Goal: Task Accomplishment & Management: Use online tool/utility

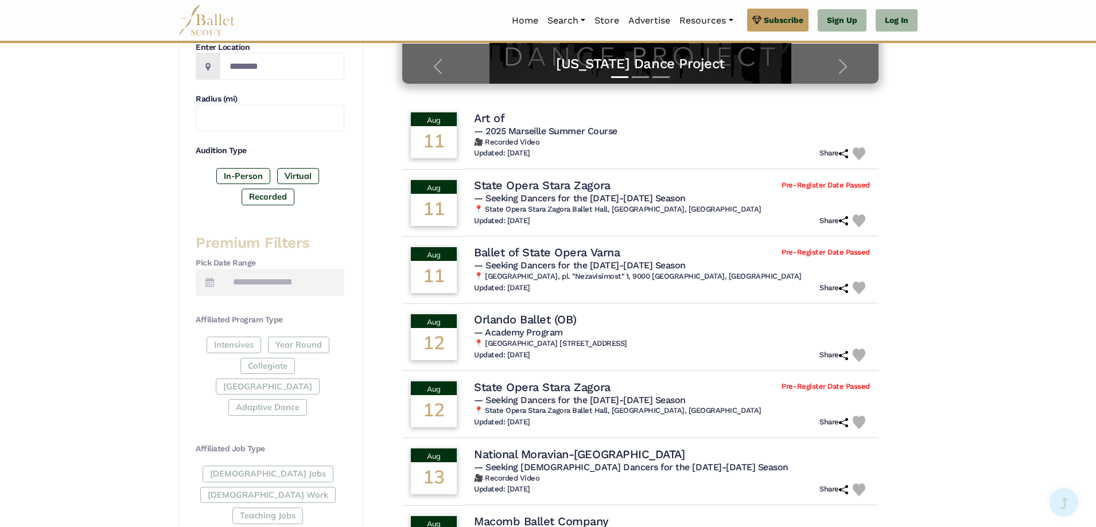
scroll to position [287, 0]
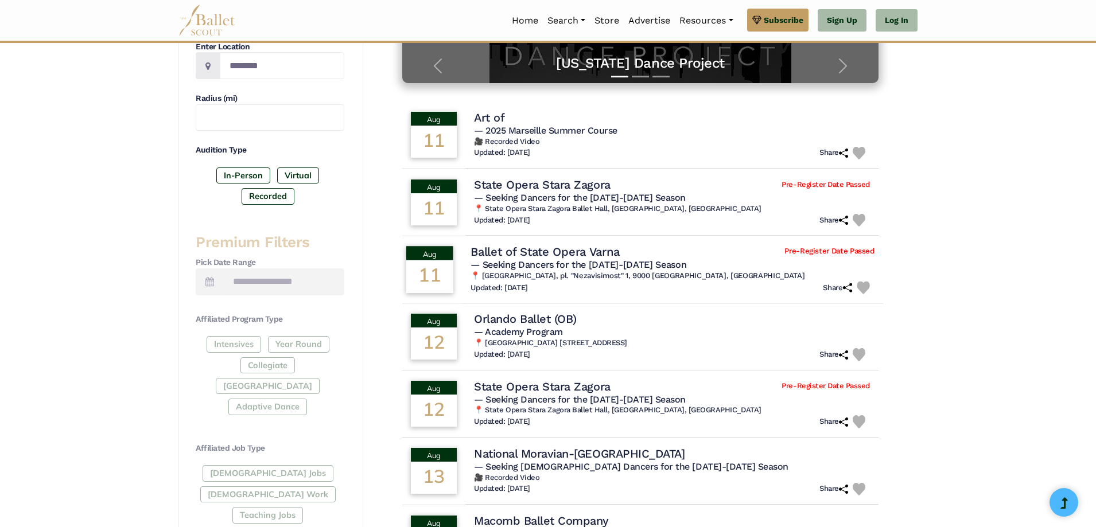
click at [674, 299] on td "Ballet of State Opera Varna Pre-Register Date Passed — Seeking Dancers for the …" at bounding box center [672, 269] width 421 height 69
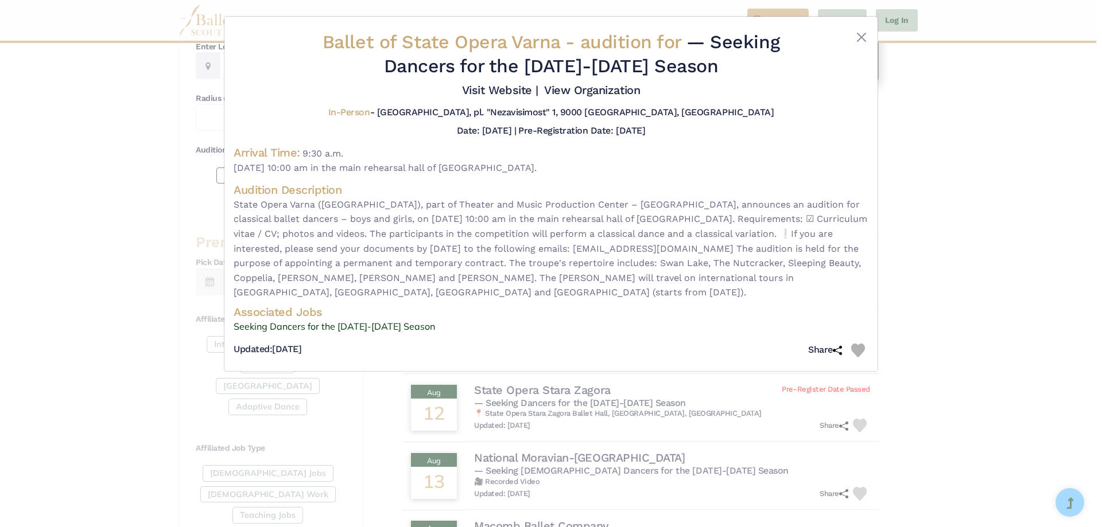
click at [1095, 259] on div "Ballet of State Opera Varna - audition for — Seeking Dancers for the 2025-2026 …" at bounding box center [551, 263] width 1102 height 527
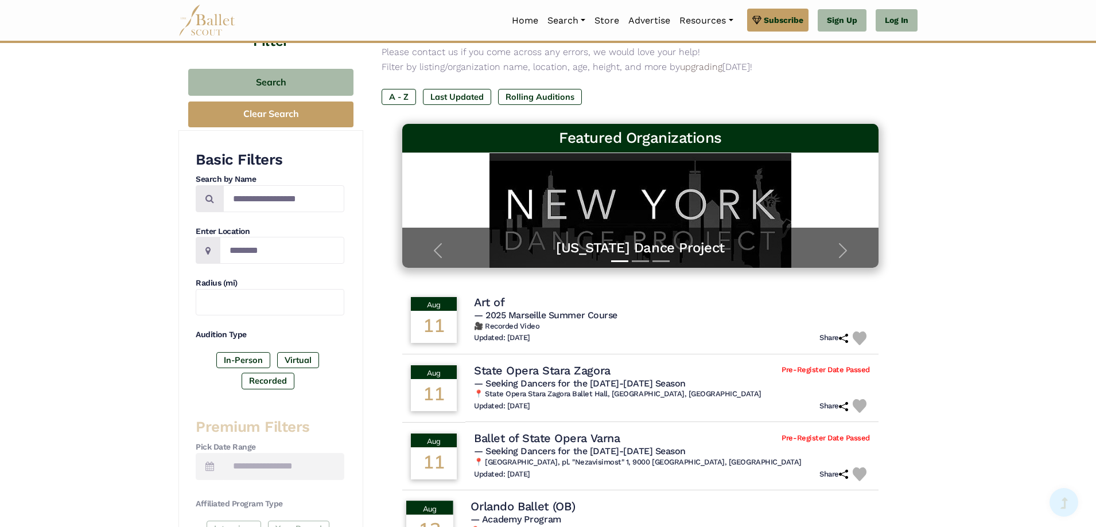
scroll to position [57, 0]
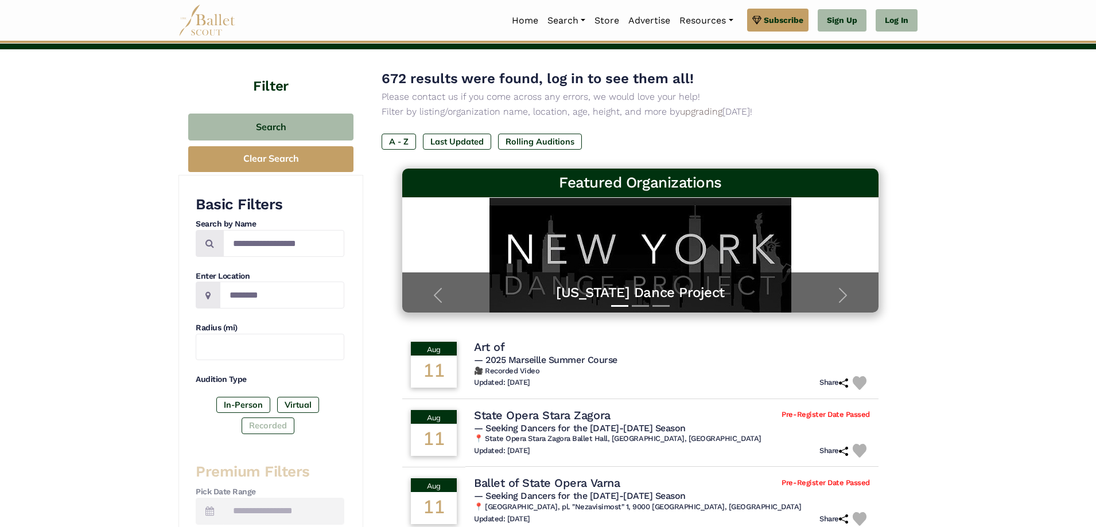
click at [245, 427] on label "Recorded" at bounding box center [268, 426] width 53 height 16
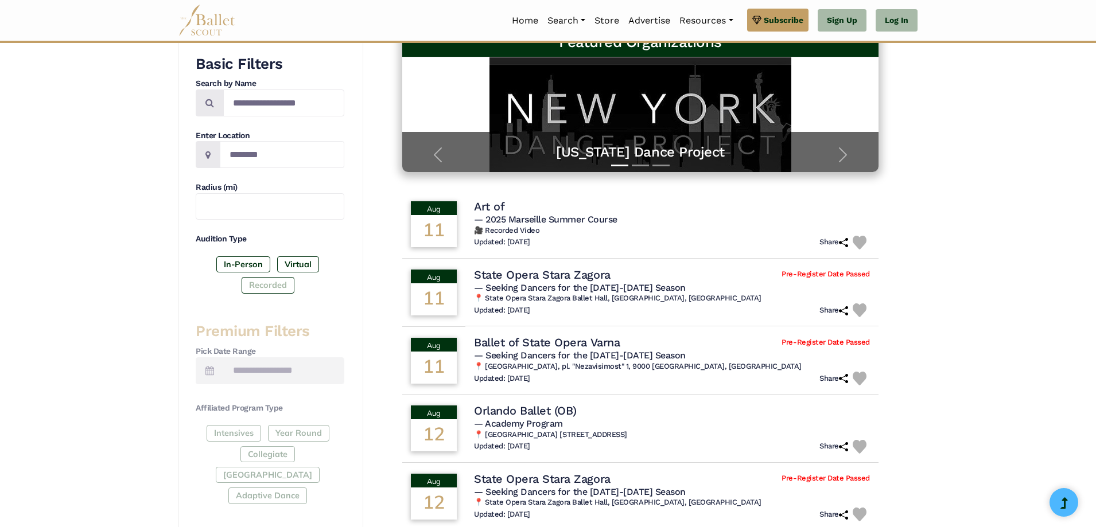
scroll to position [0, 0]
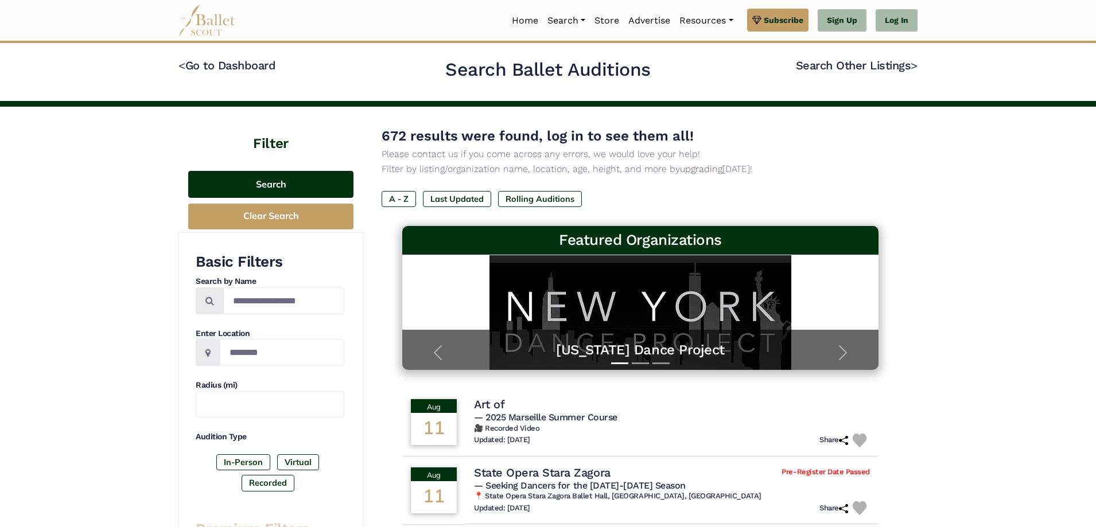
click at [266, 196] on button "Search" at bounding box center [270, 184] width 165 height 27
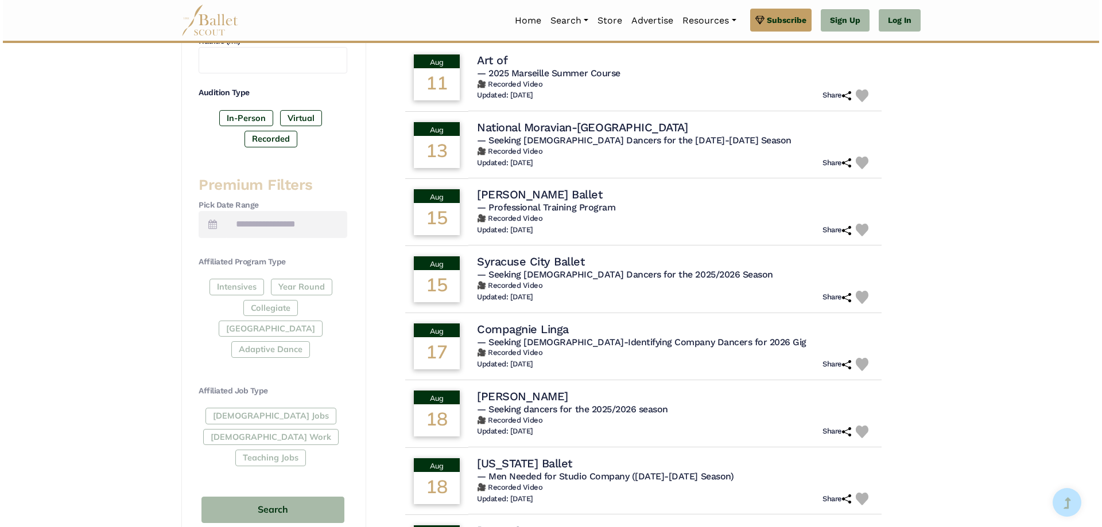
scroll to position [115, 0]
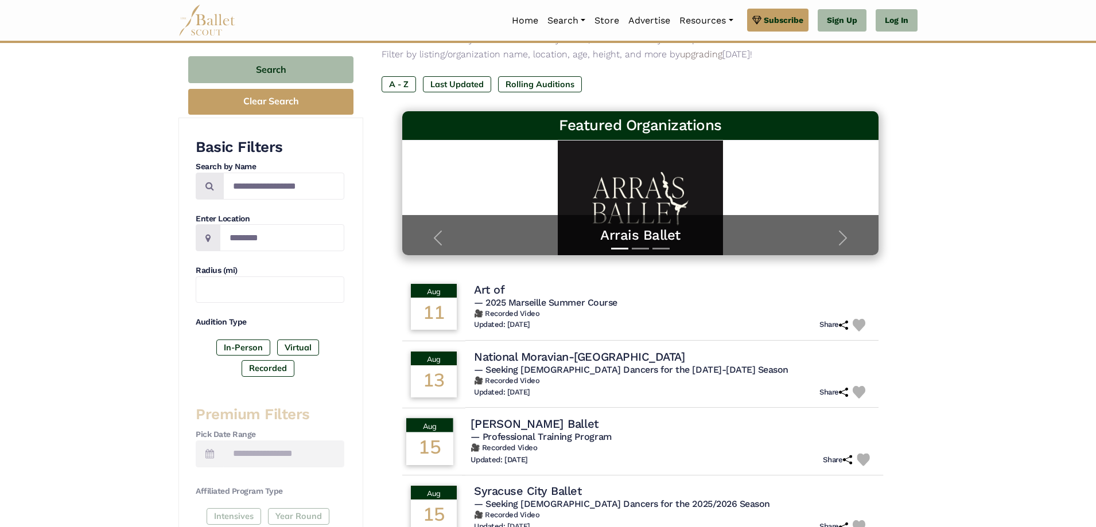
click at [738, 446] on h6 "🎥 Recorded Video" at bounding box center [672, 448] width 404 height 10
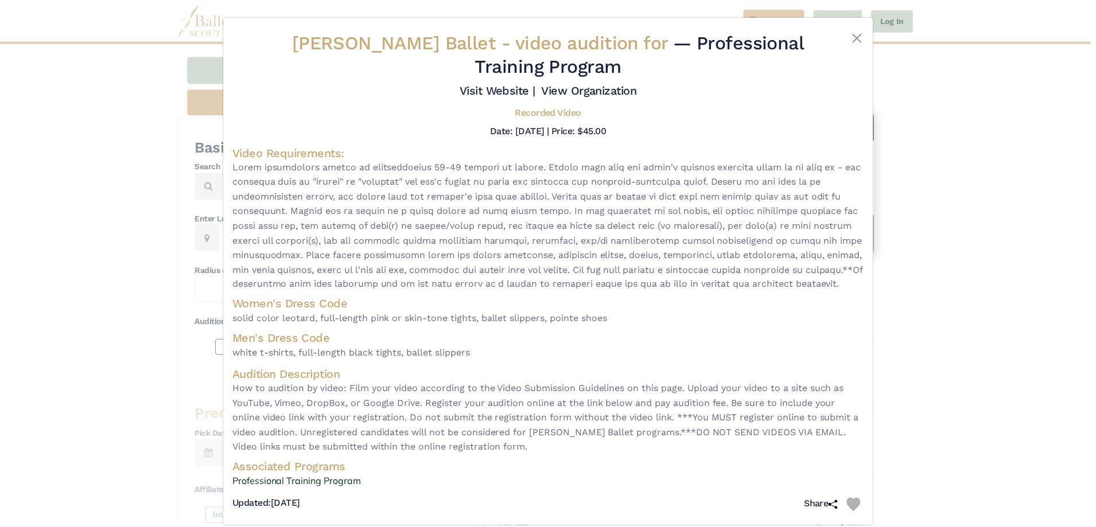
scroll to position [16, 0]
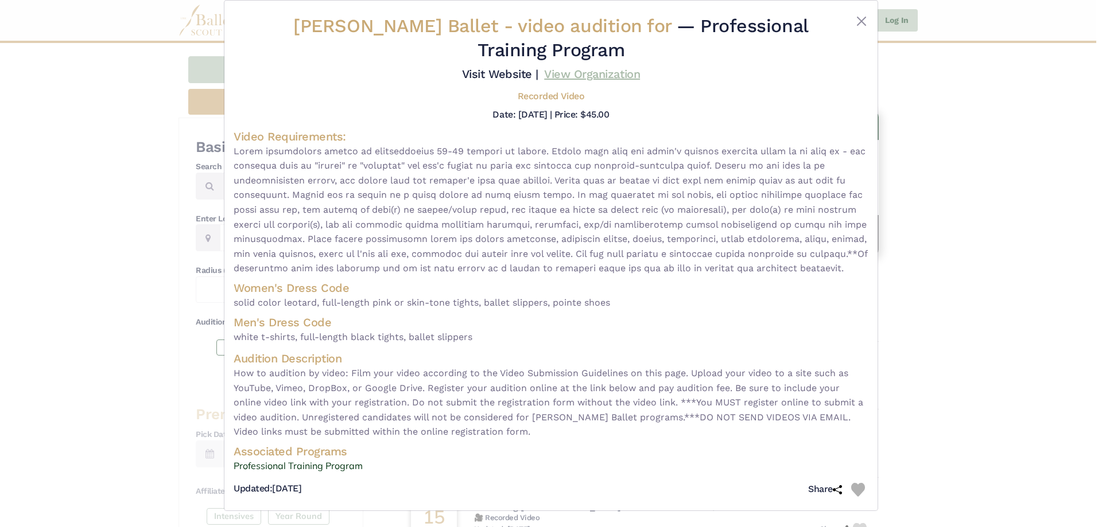
click at [554, 72] on link "View Organization" at bounding box center [592, 74] width 96 height 14
click at [861, 26] on button "Close" at bounding box center [861, 21] width 14 height 14
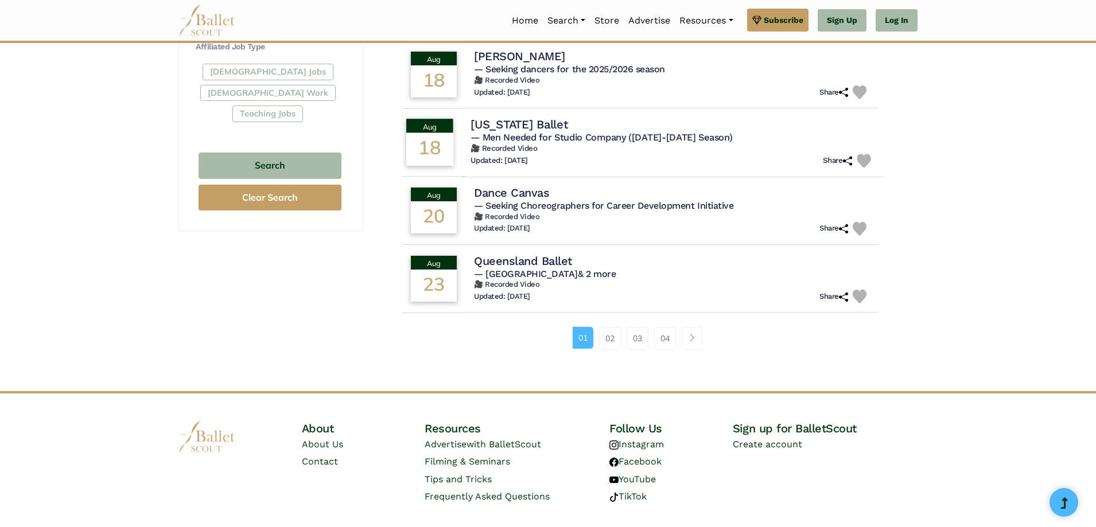
scroll to position [631, 0]
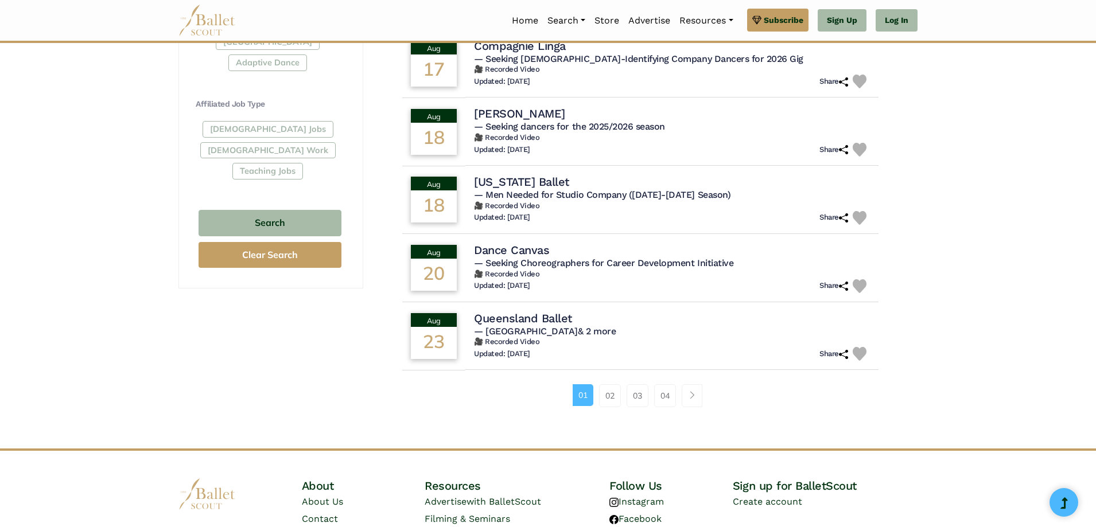
click at [679, 387] on li "04" at bounding box center [669, 395] width 28 height 23
click at [683, 396] on link "Page navigation example" at bounding box center [692, 395] width 21 height 23
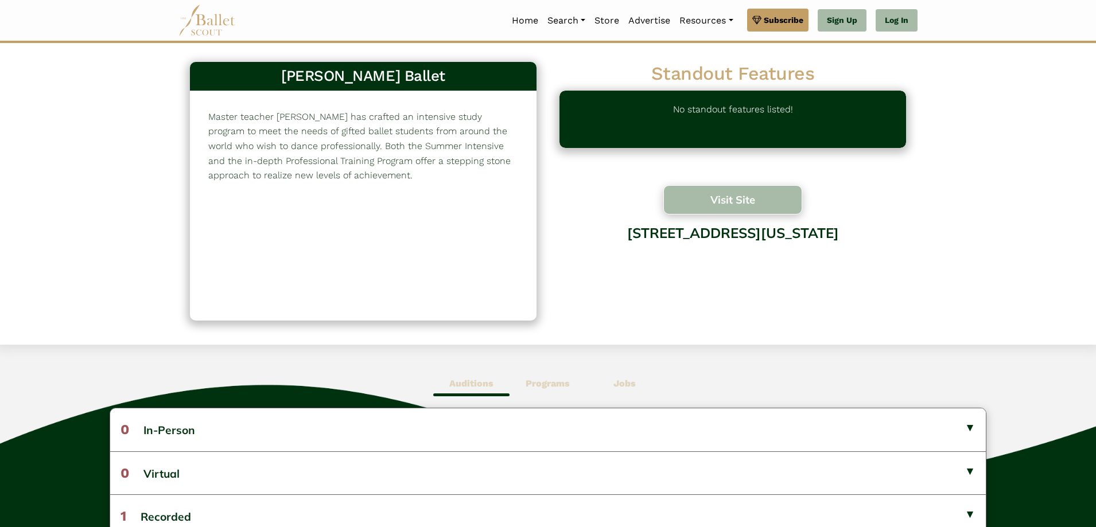
click at [697, 208] on button "Visit Site" at bounding box center [732, 199] width 139 height 29
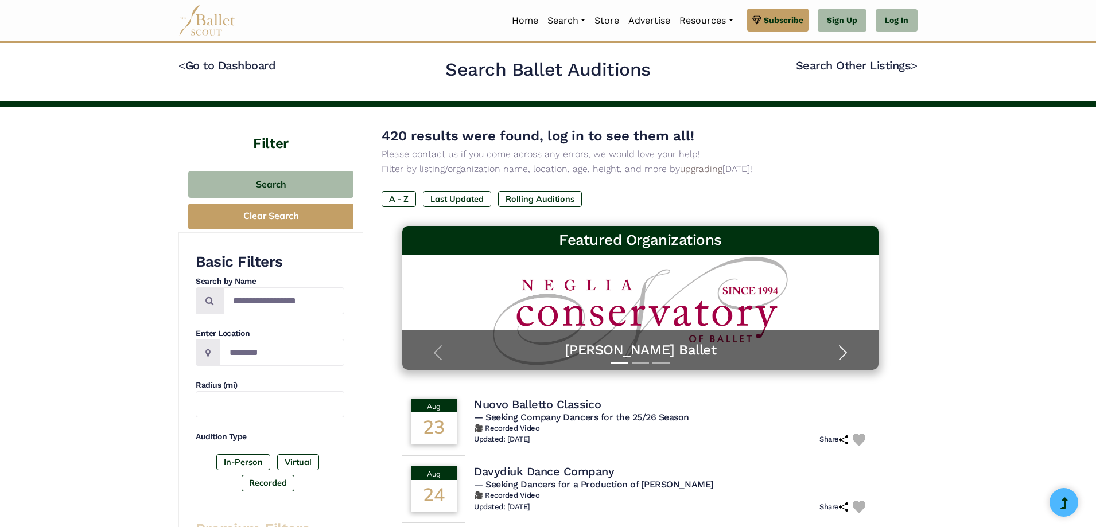
click at [850, 345] on span "button" at bounding box center [843, 353] width 18 height 18
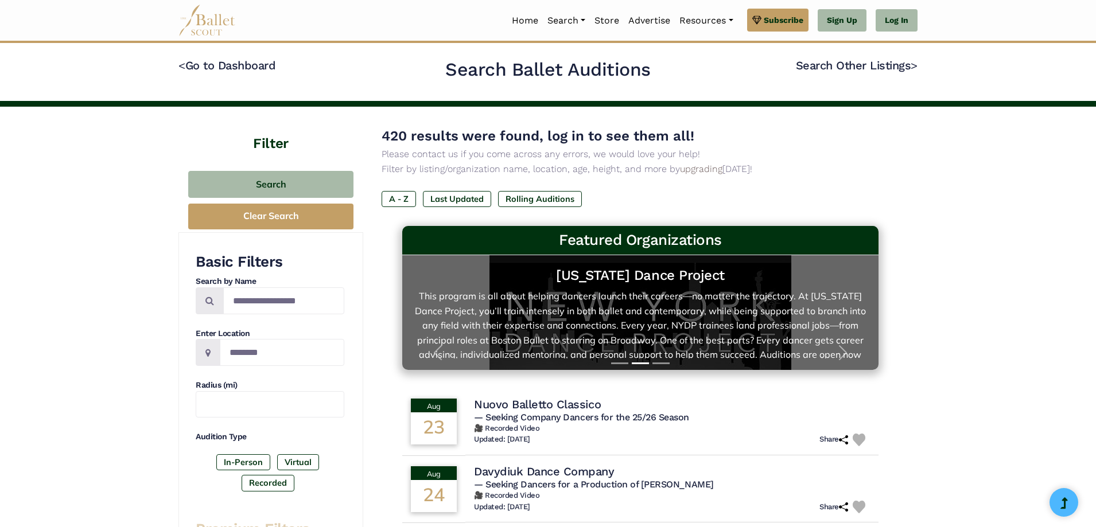
click at [804, 321] on link "New York Dance Project This program is all about helping dancers launch their c…" at bounding box center [640, 313] width 453 height 92
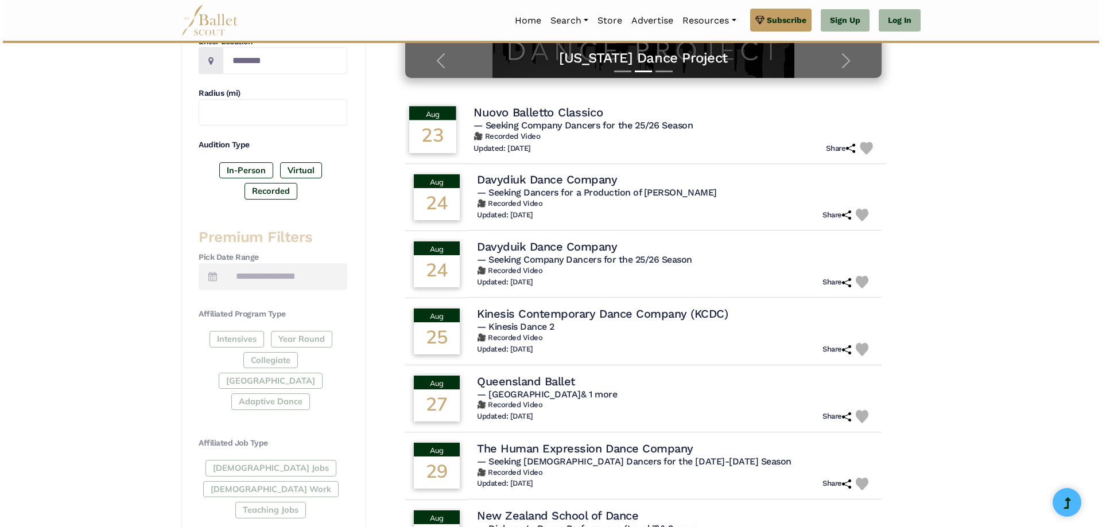
scroll to position [459, 0]
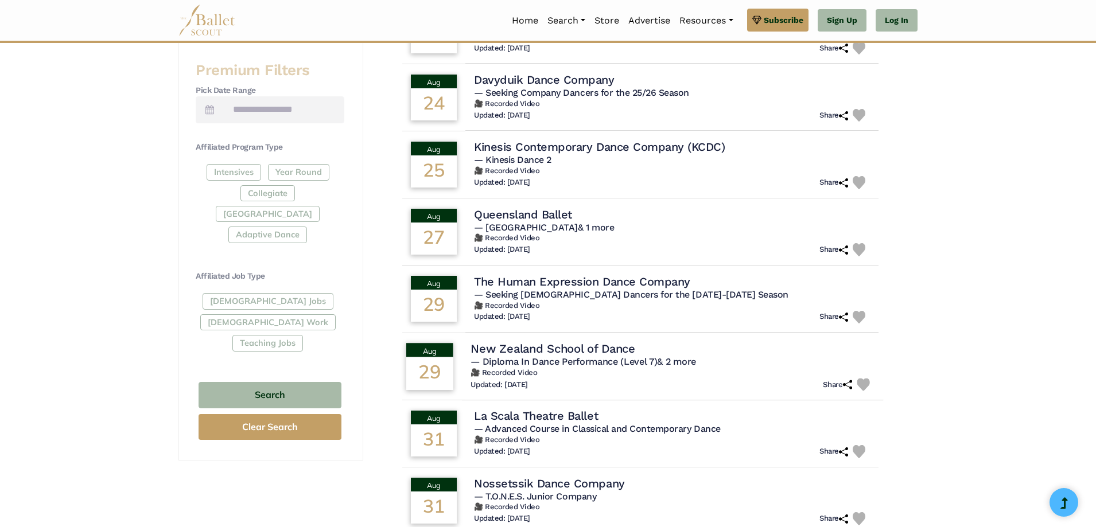
click at [754, 378] on h6 "🎥 Recorded Video" at bounding box center [672, 373] width 404 height 10
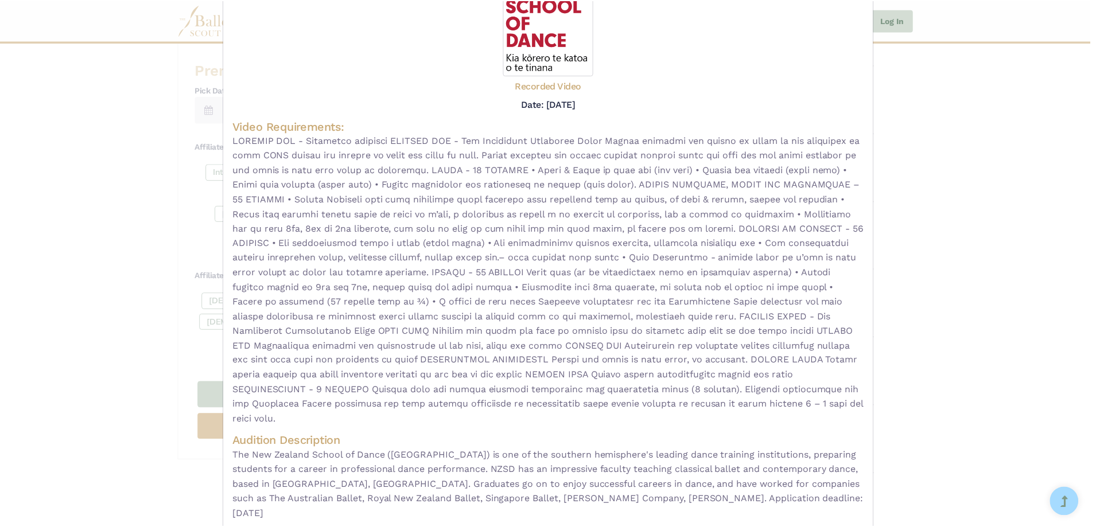
scroll to position [0, 0]
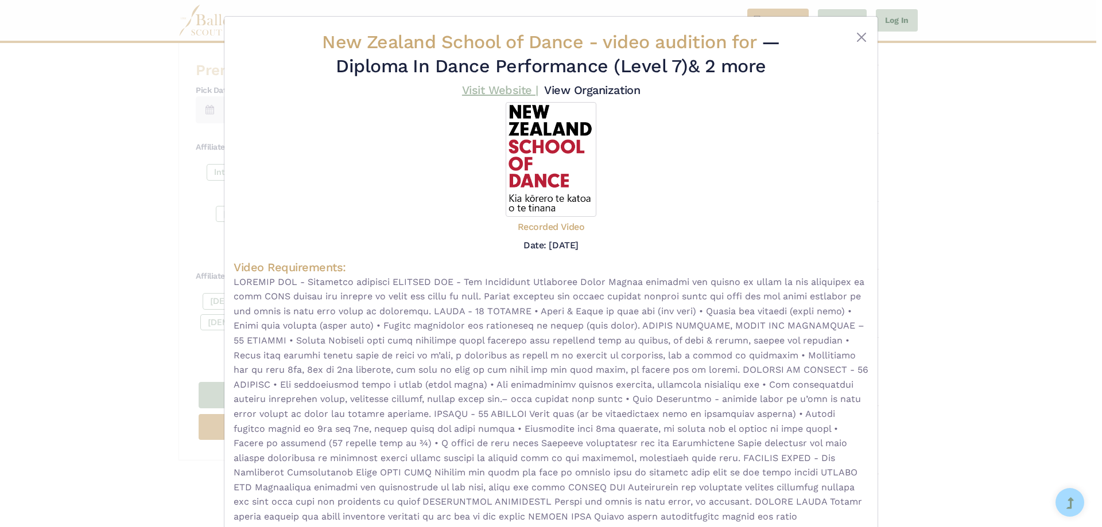
click at [503, 86] on link "Visit Website |" at bounding box center [500, 90] width 76 height 14
click at [850, 35] on div at bounding box center [841, 56] width 53 height 52
click at [854, 36] on button "Close" at bounding box center [861, 37] width 14 height 14
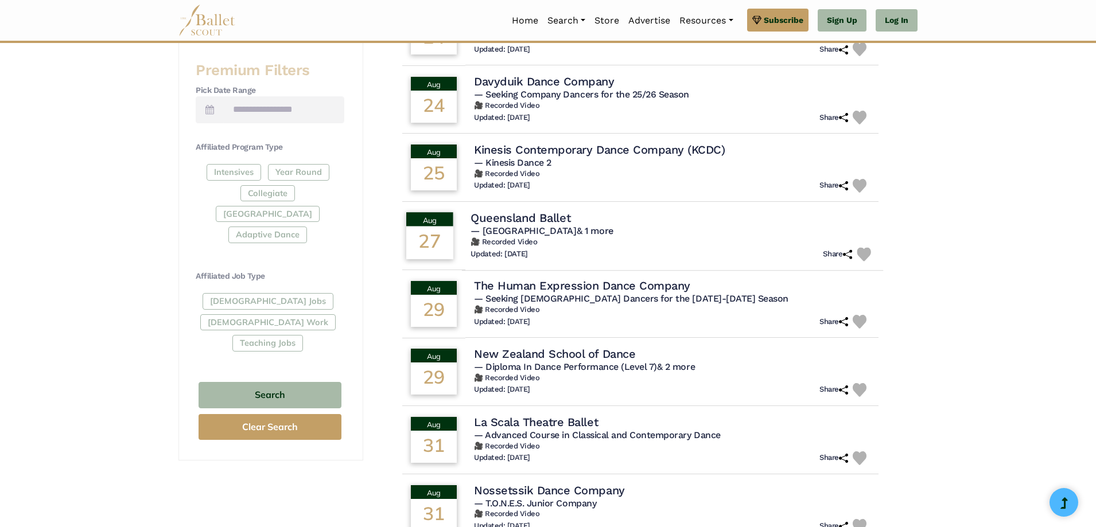
click at [692, 219] on div "Queensland Ballet" at bounding box center [672, 217] width 404 height 15
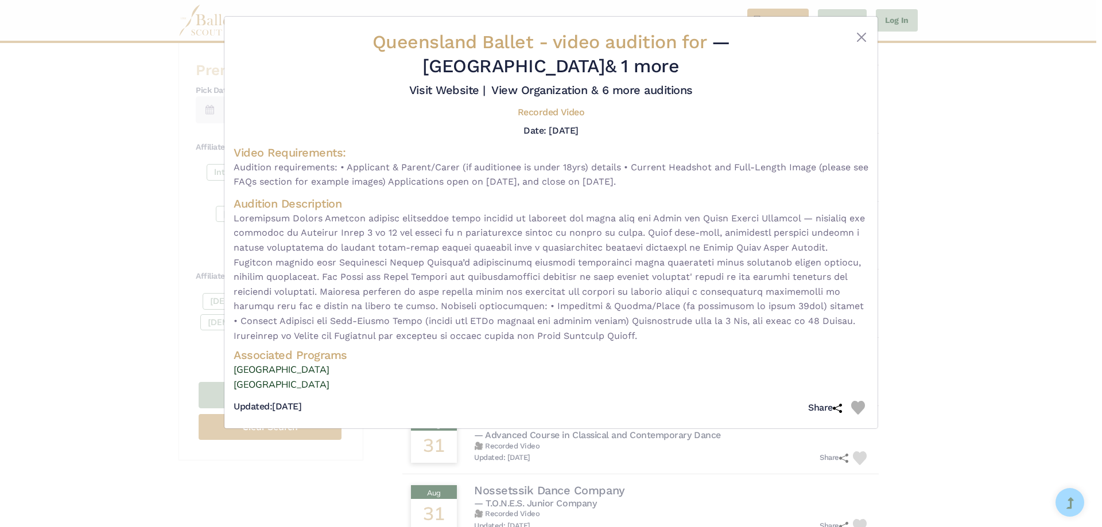
click at [870, 31] on div "Queensland Ballet - video audition for — Upper School & 1 more Visit Website |" at bounding box center [550, 223] width 653 height 412
click at [861, 37] on button "Close" at bounding box center [861, 37] width 14 height 14
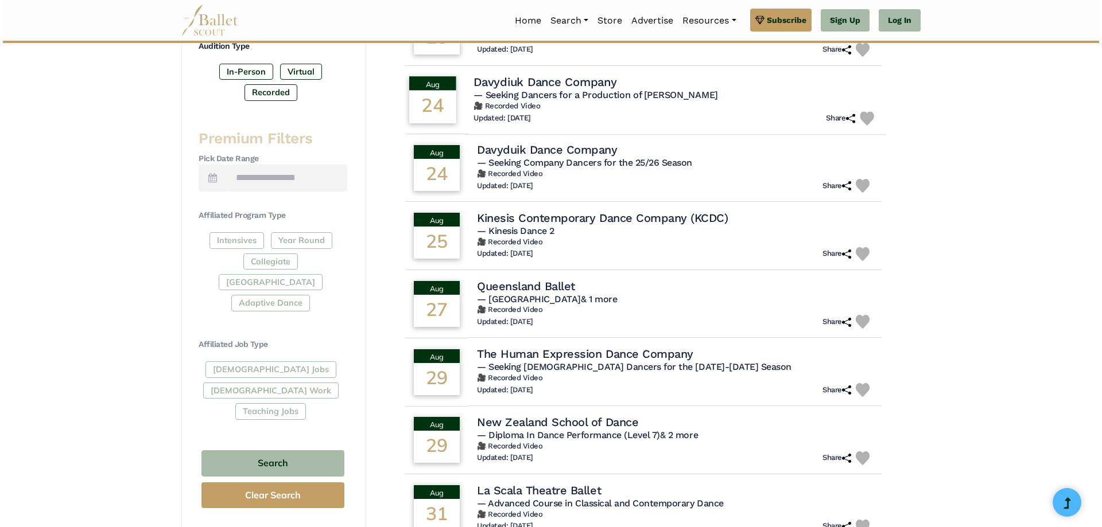
scroll to position [287, 0]
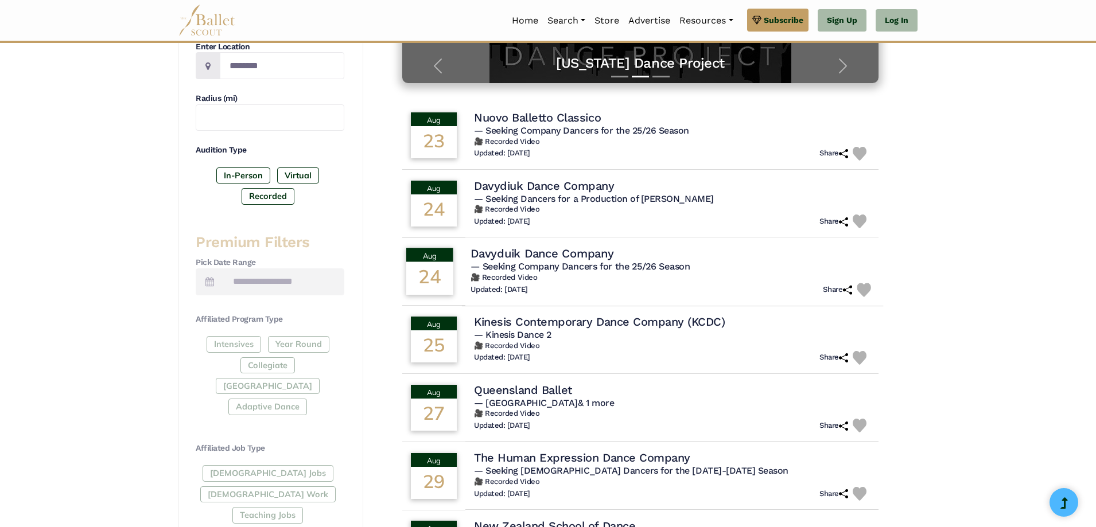
click at [619, 289] on div "Updated: July 26, 2025 Share" at bounding box center [672, 290] width 404 height 14
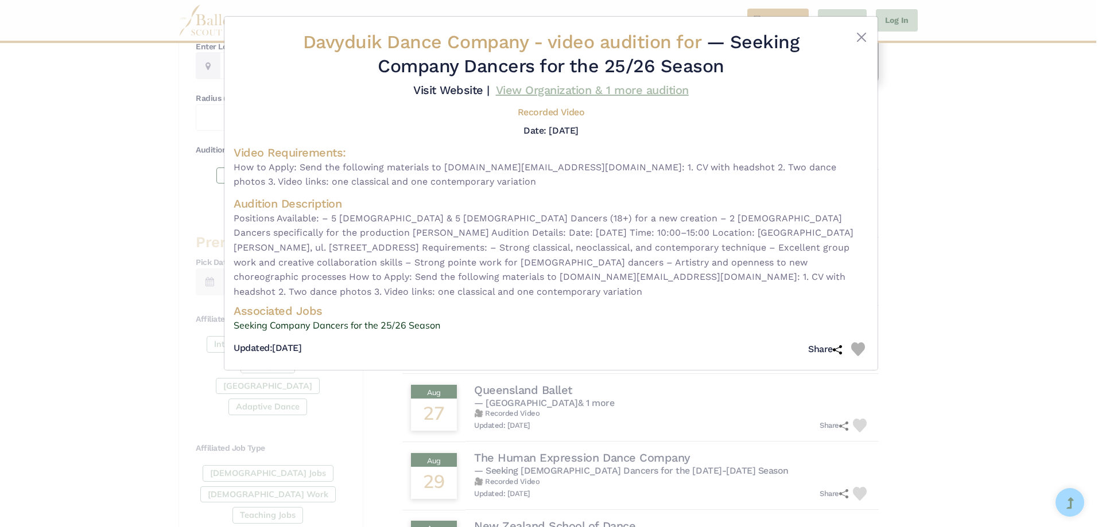
click at [627, 90] on link "View Organization & 1 more audition" at bounding box center [592, 90] width 193 height 14
click at [435, 95] on link "Visit Website |" at bounding box center [451, 90] width 76 height 14
click at [857, 38] on button "Close" at bounding box center [861, 37] width 14 height 14
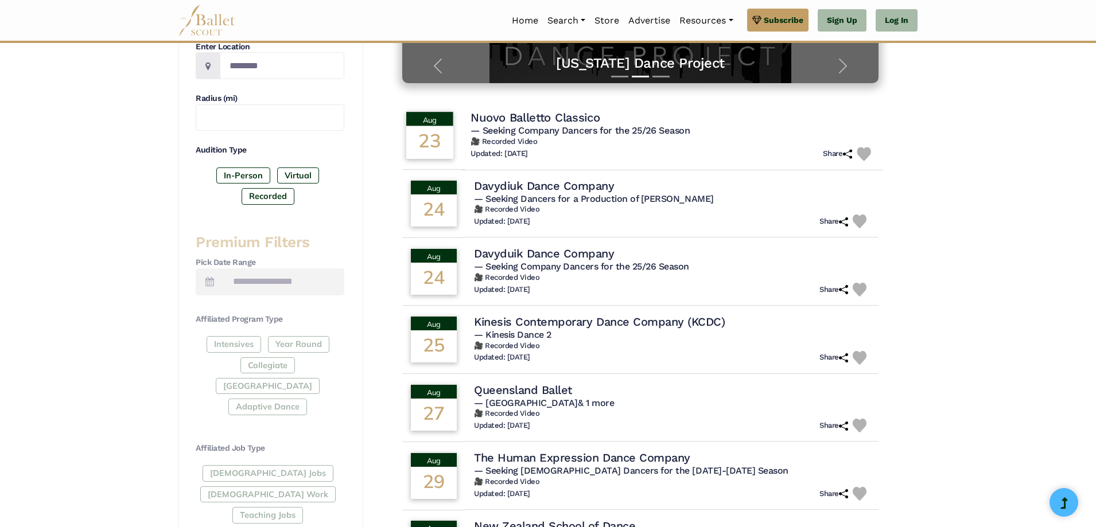
click at [645, 137] on h6 "🎥 Recorded Video" at bounding box center [672, 142] width 404 height 10
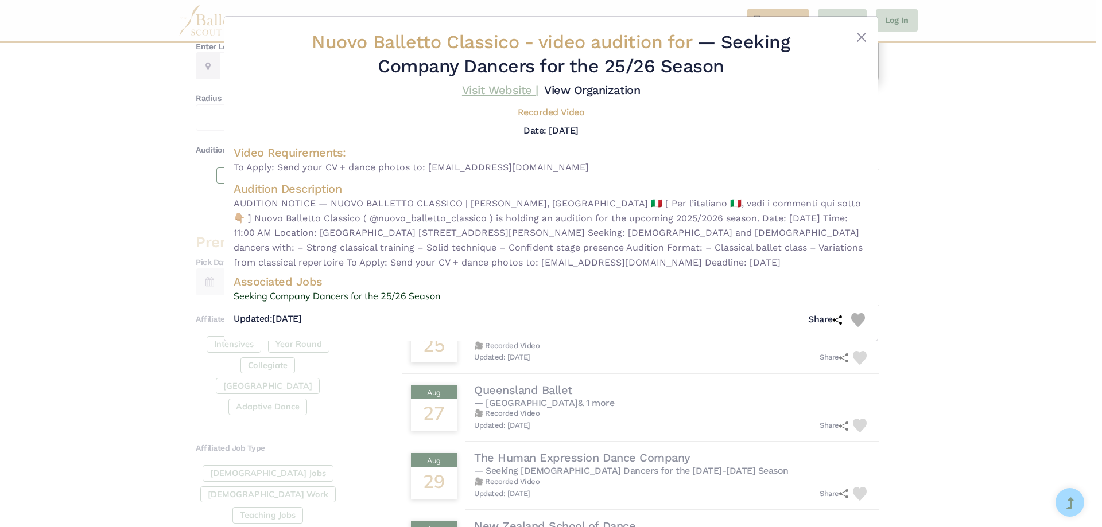
click at [506, 92] on link "Visit Website |" at bounding box center [500, 90] width 76 height 14
click at [857, 37] on button "Close" at bounding box center [861, 37] width 14 height 14
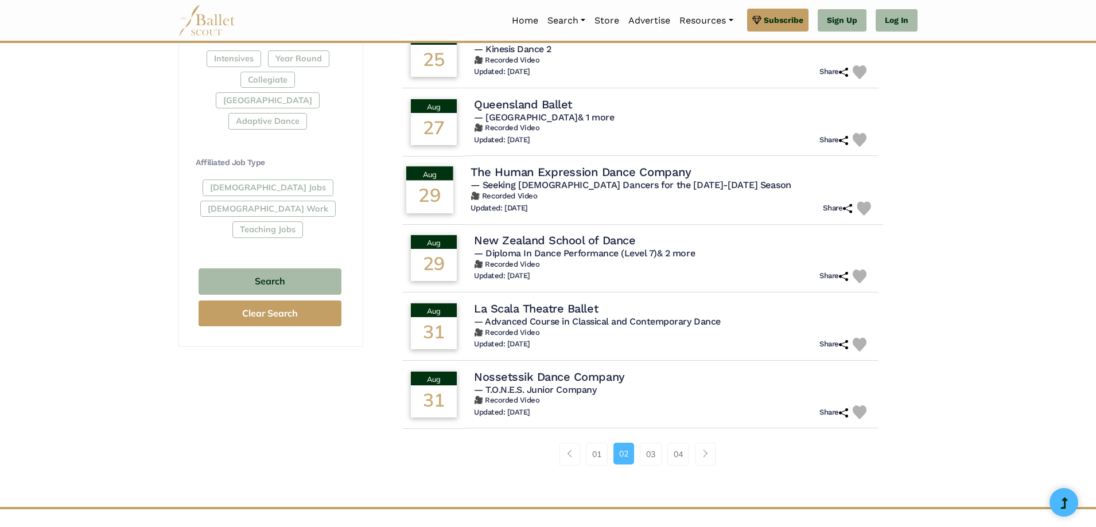
scroll to position [574, 0]
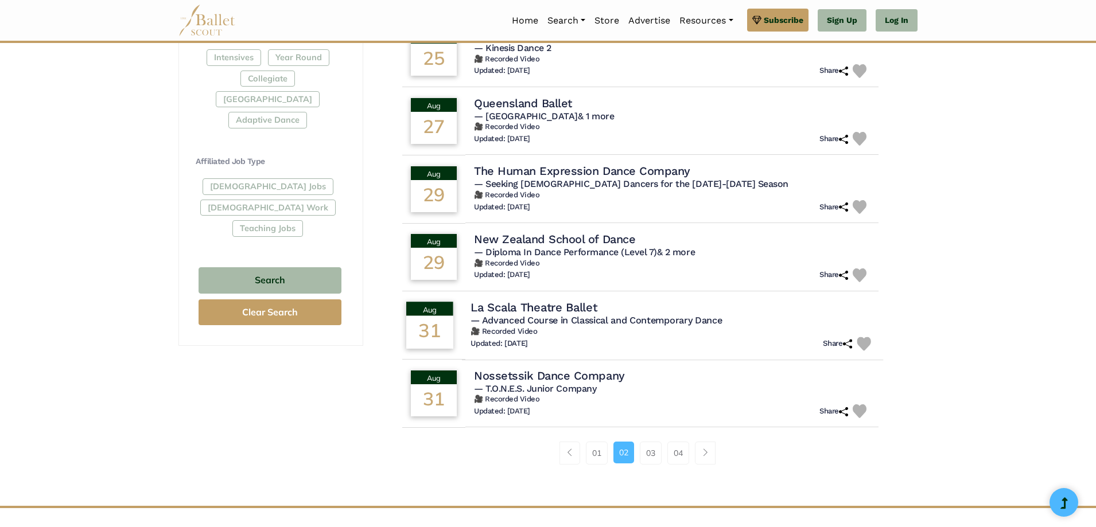
click at [612, 340] on div "Updated: Nov. 22, 2024 Share" at bounding box center [672, 344] width 404 height 14
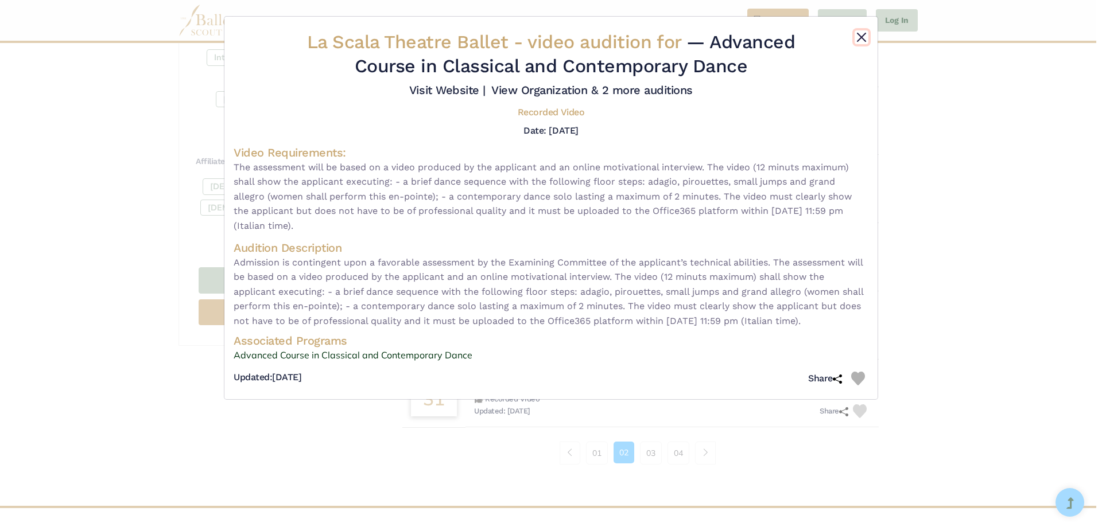
click at [864, 38] on button "Close" at bounding box center [861, 37] width 14 height 14
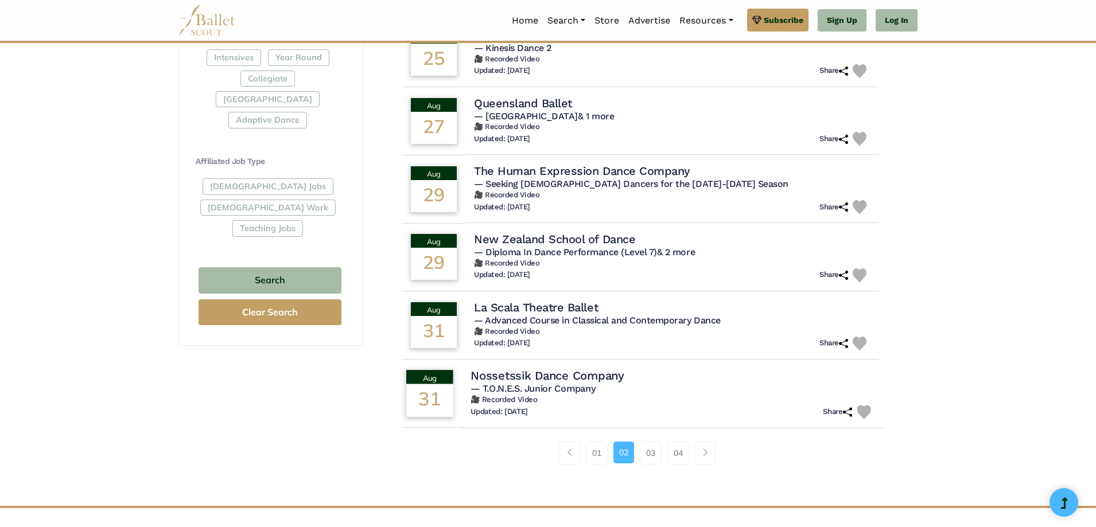
click at [617, 402] on h6 "🎥 Recorded Video" at bounding box center [672, 400] width 404 height 10
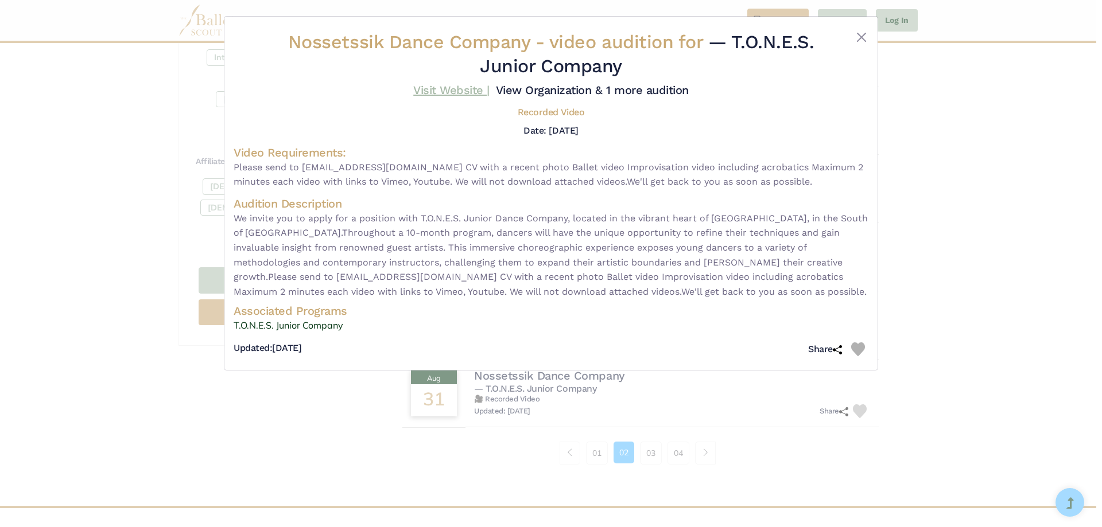
click at [445, 96] on link "Visit Website |" at bounding box center [451, 90] width 76 height 14
click at [819, 430] on div "Nossetssik Dance Company - video audition for — T.O.N.E.S. Junior Company Visit…" at bounding box center [551, 263] width 1102 height 527
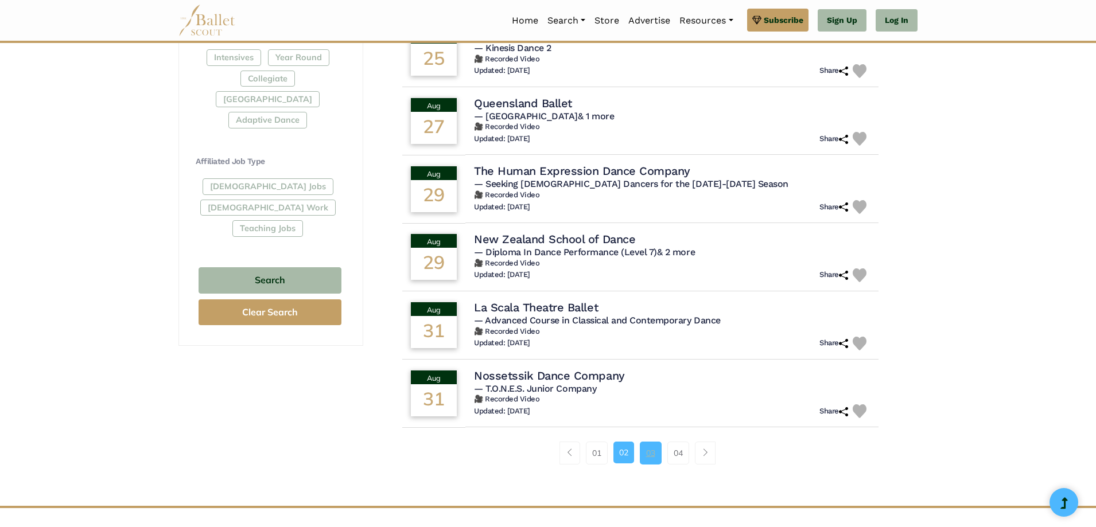
click at [652, 449] on link "03" at bounding box center [651, 453] width 22 height 23
click at [649, 455] on link "03" at bounding box center [651, 453] width 22 height 23
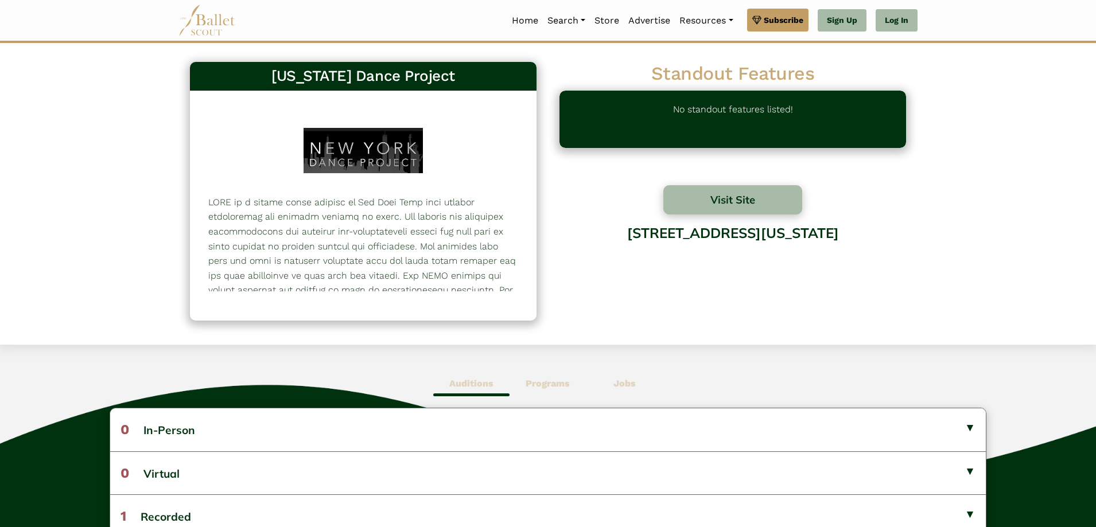
click at [736, 231] on div "[STREET_ADDRESS][US_STATE]" at bounding box center [732, 262] width 347 height 92
click at [732, 217] on div "[STREET_ADDRESS][US_STATE]" at bounding box center [732, 262] width 347 height 92
click at [741, 204] on button "Visit Site" at bounding box center [732, 199] width 139 height 29
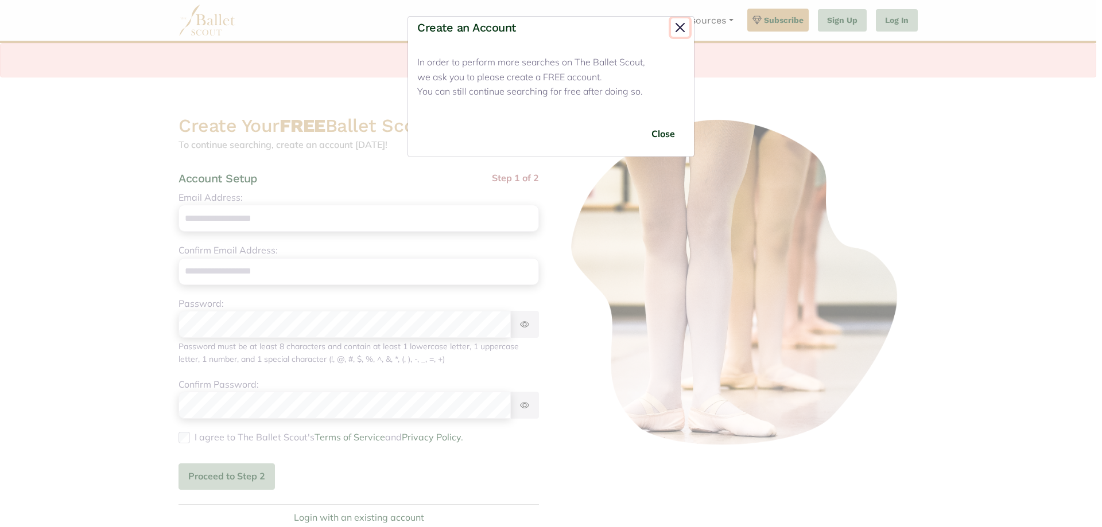
click at [680, 30] on button "Close" at bounding box center [680, 27] width 18 height 18
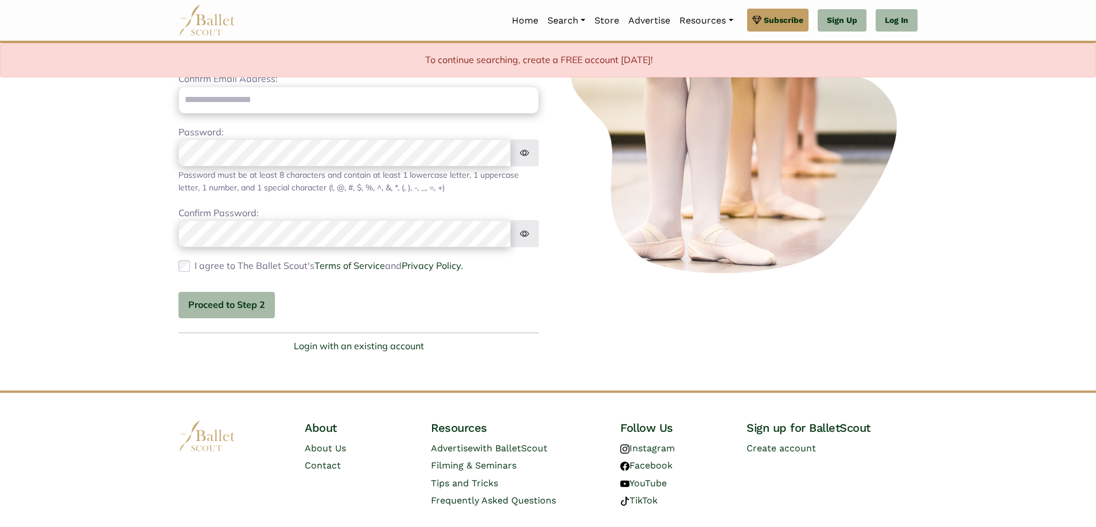
scroll to position [29, 0]
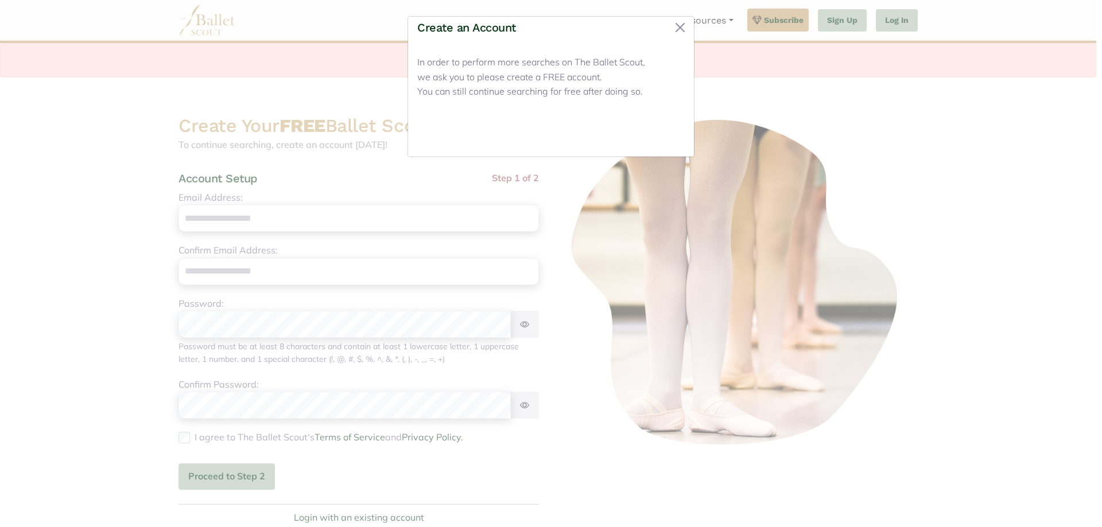
click at [676, 137] on button "Close" at bounding box center [662, 133] width 43 height 27
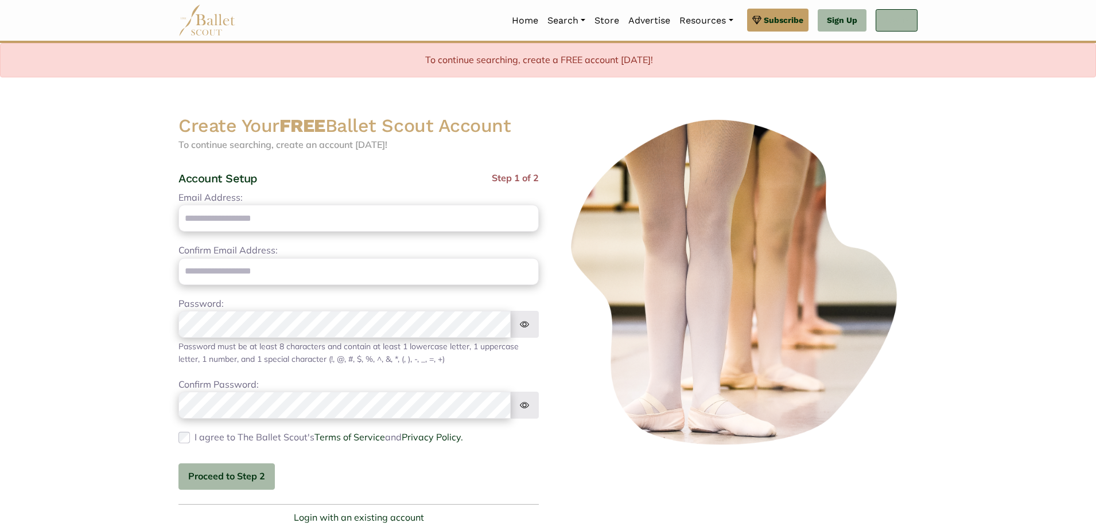
click at [897, 24] on link "Log In" at bounding box center [896, 20] width 42 height 23
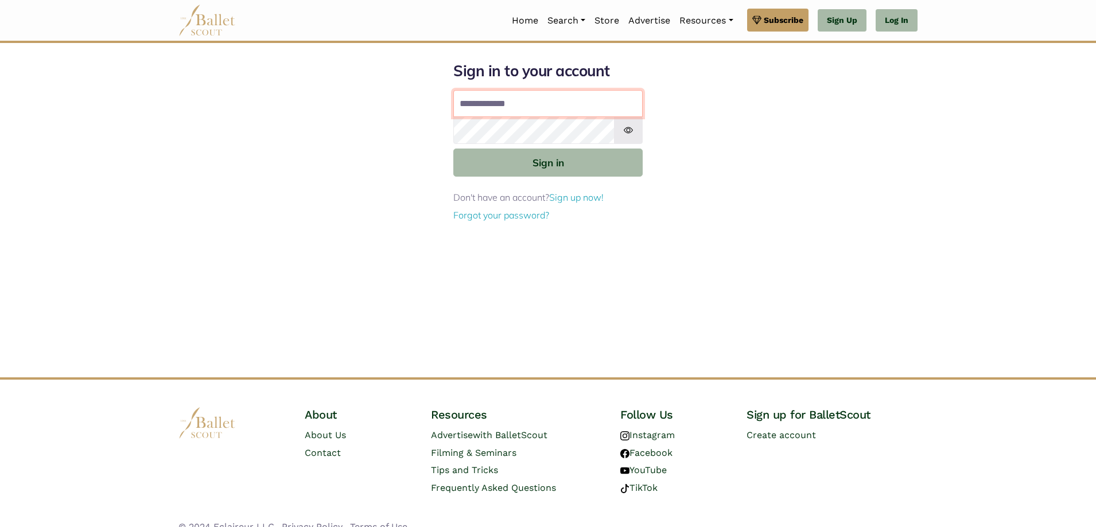
type input "**********"
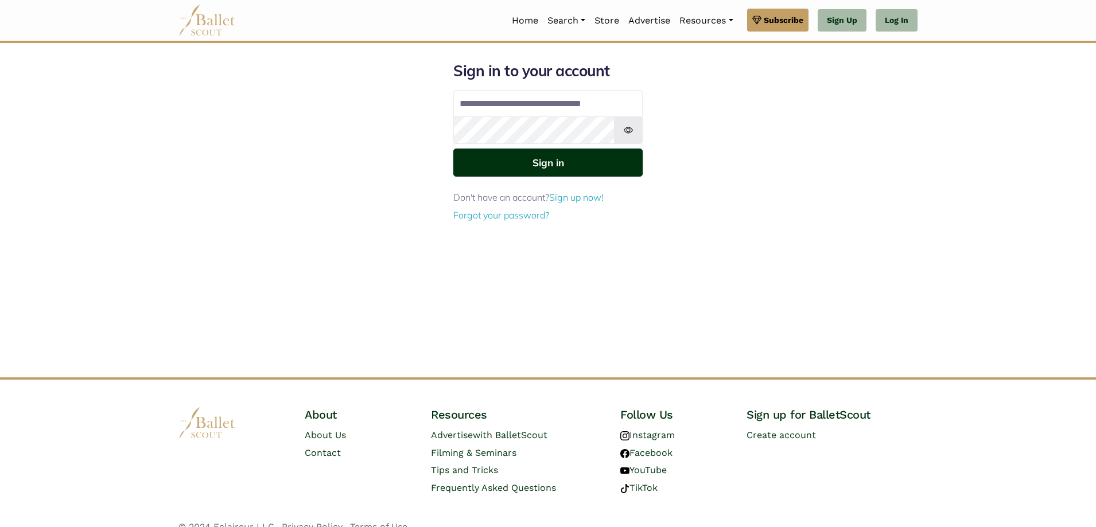
click at [579, 162] on button "Sign in" at bounding box center [547, 163] width 189 height 28
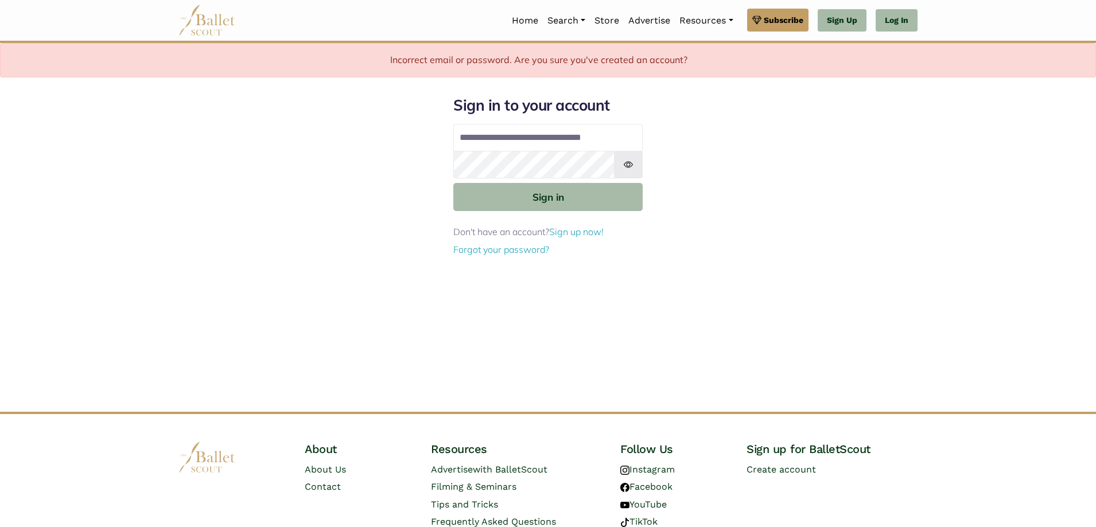
click at [686, 260] on div "**********" at bounding box center [547, 254] width 757 height 316
click at [628, 162] on img at bounding box center [628, 165] width 29 height 28
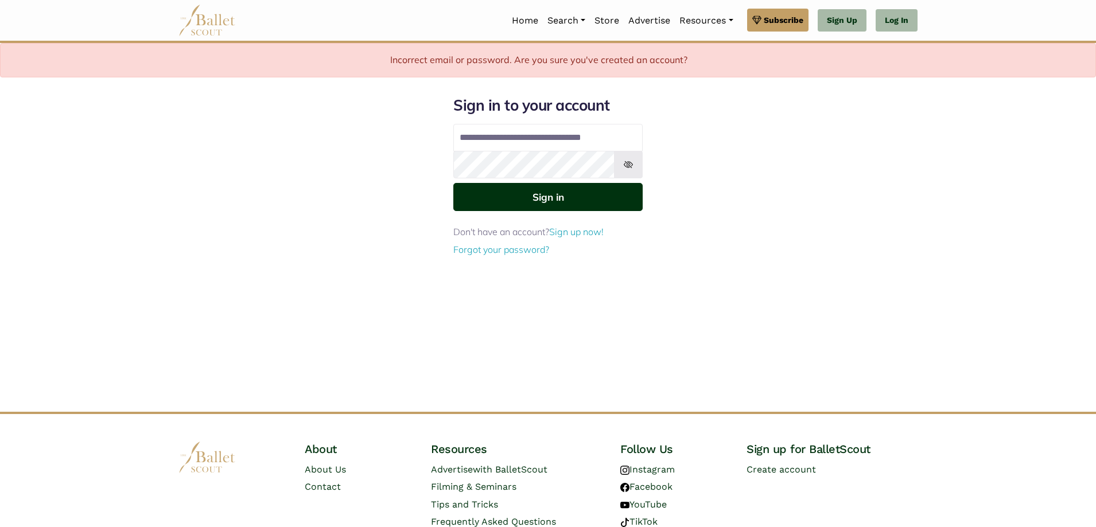
click at [485, 196] on button "Sign in" at bounding box center [547, 197] width 189 height 28
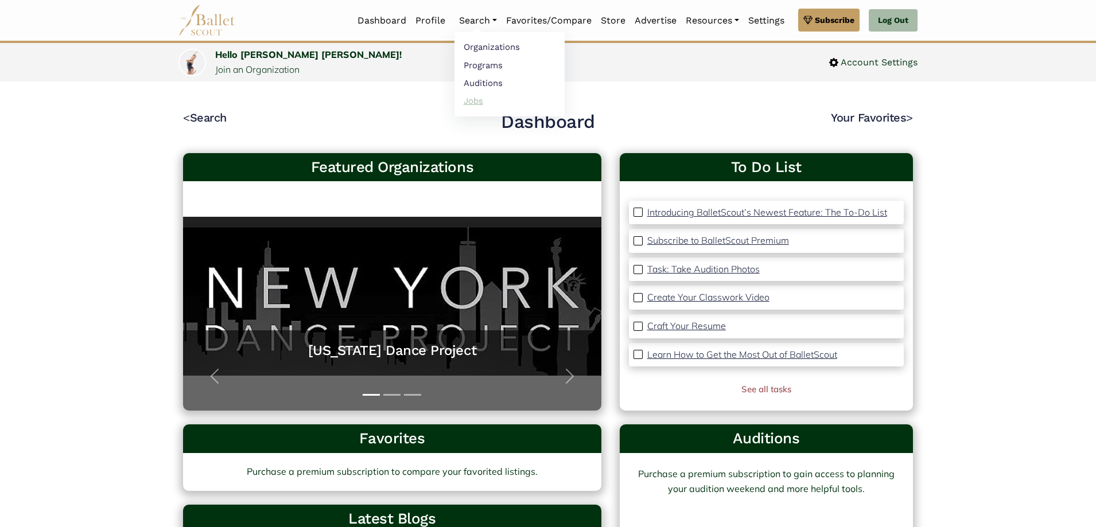
click at [488, 100] on link "Jobs" at bounding box center [509, 101] width 110 height 18
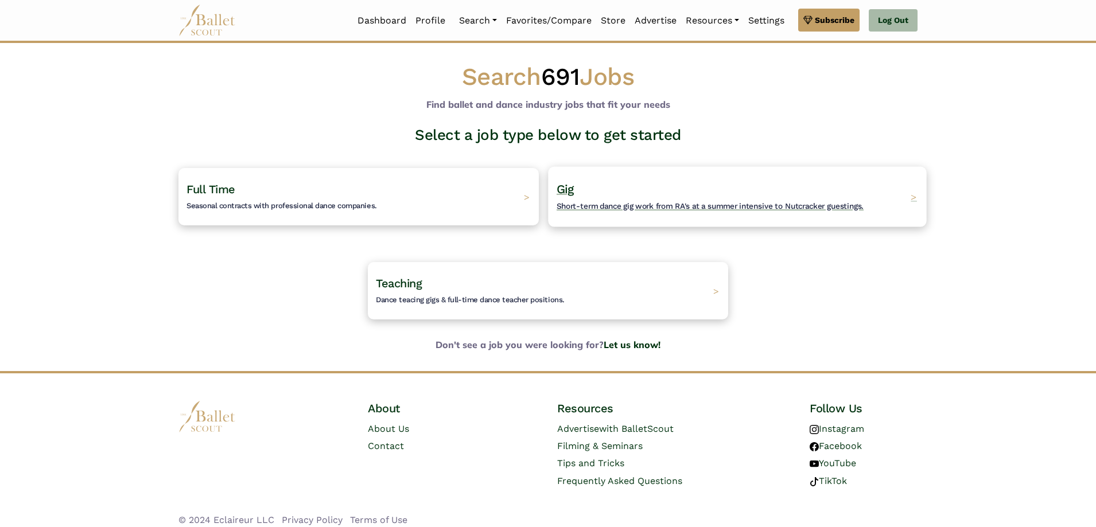
click at [635, 177] on div "Gig Short-term dance gig work from RA's at a summer intensive to Nutcracker gue…" at bounding box center [737, 196] width 378 height 60
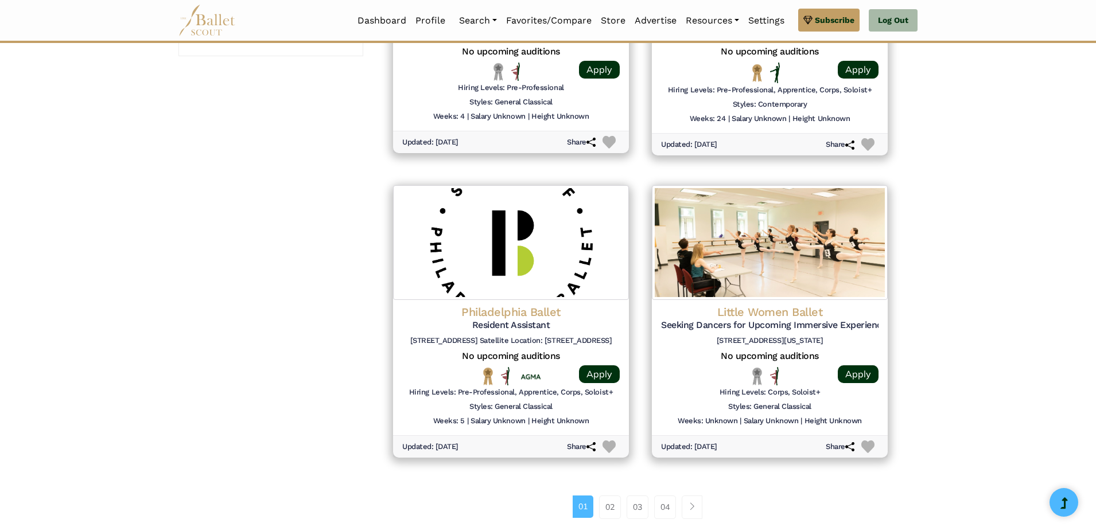
scroll to position [1320, 0]
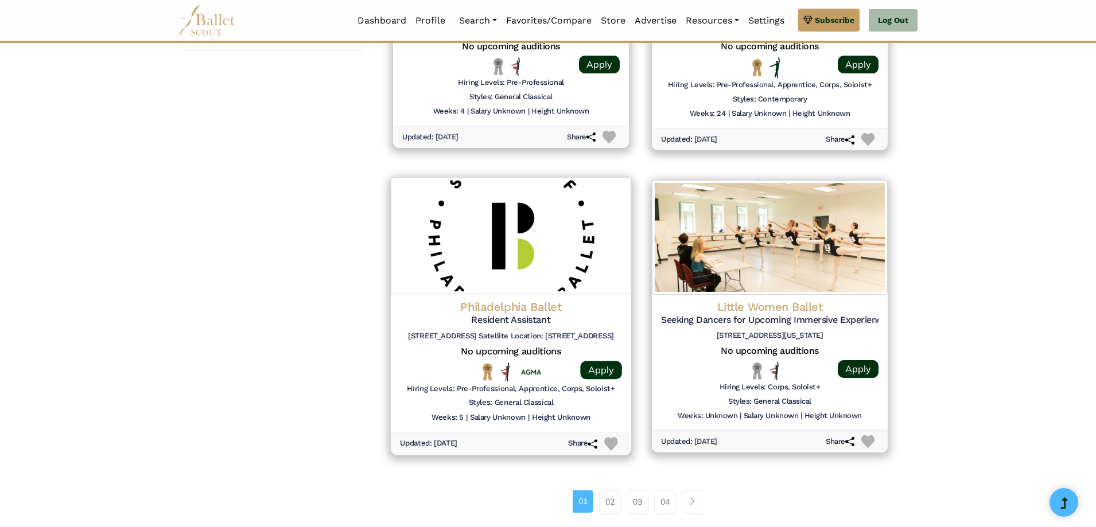
click at [473, 251] on img at bounding box center [511, 236] width 240 height 117
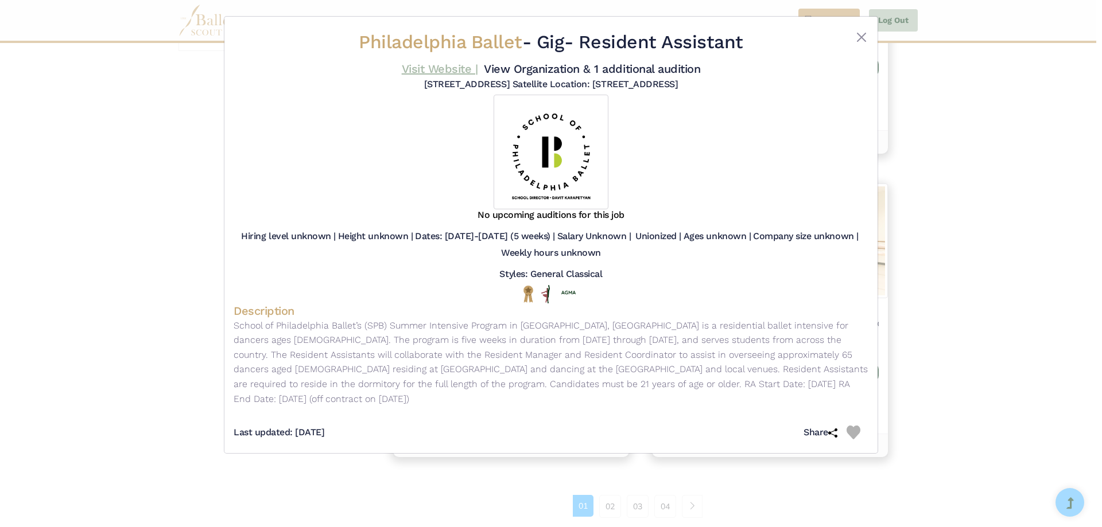
click at [452, 63] on link "Visit Website |" at bounding box center [440, 69] width 76 height 14
click at [867, 30] on button "Close" at bounding box center [861, 37] width 14 height 14
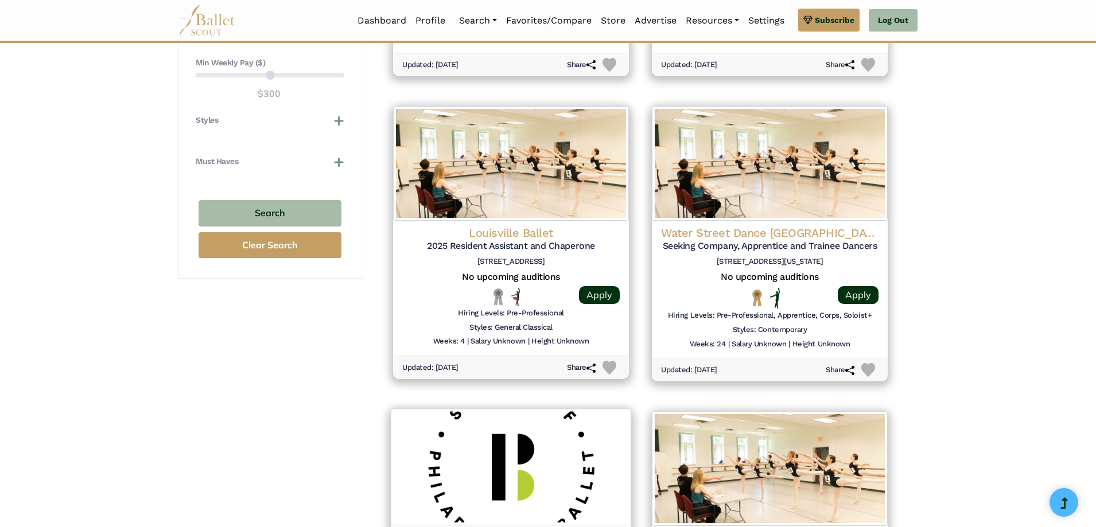
scroll to position [1090, 0]
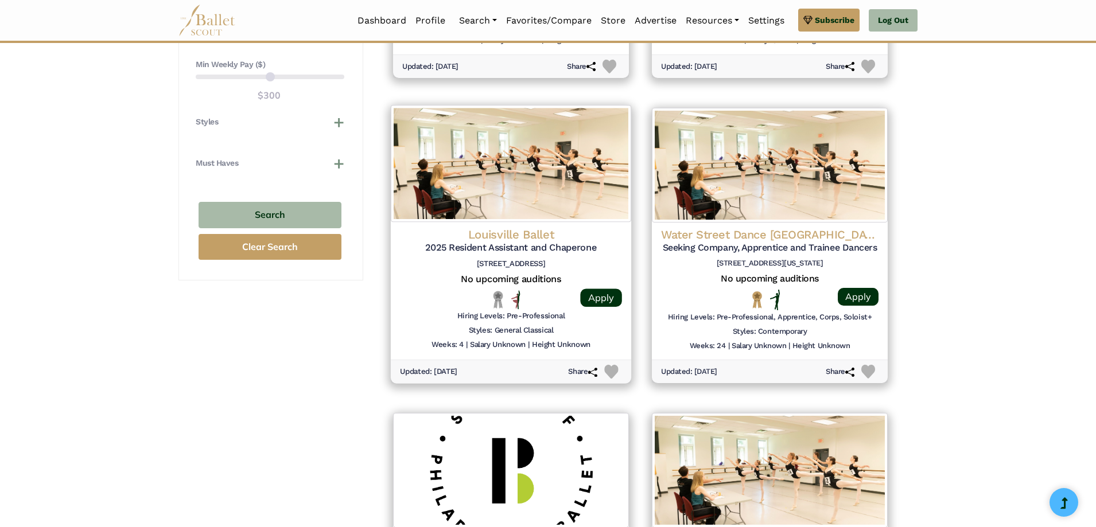
click at [545, 162] on img at bounding box center [511, 163] width 240 height 117
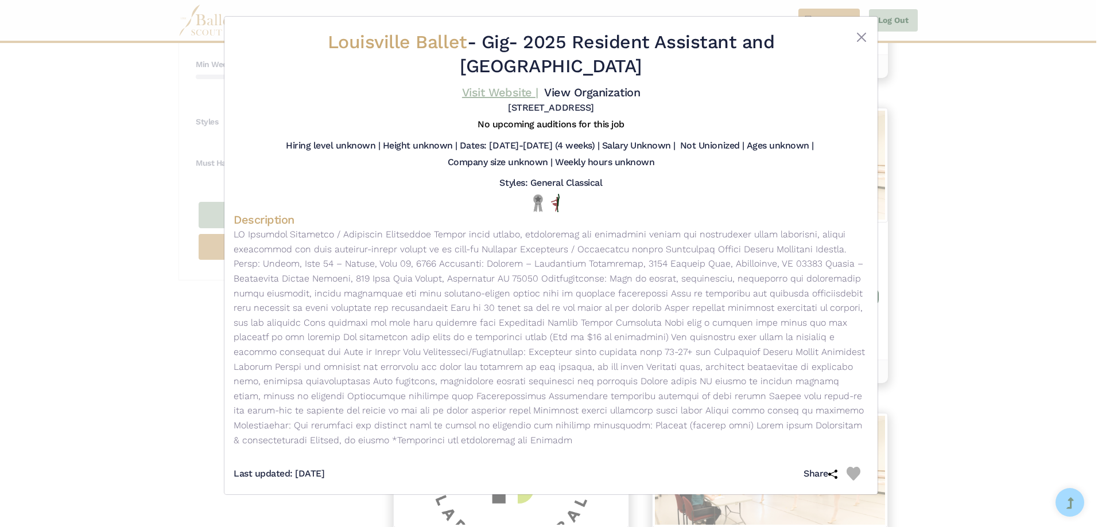
click at [504, 91] on link "Visit Website |" at bounding box center [500, 92] width 76 height 14
click at [858, 36] on button "Close" at bounding box center [861, 37] width 14 height 14
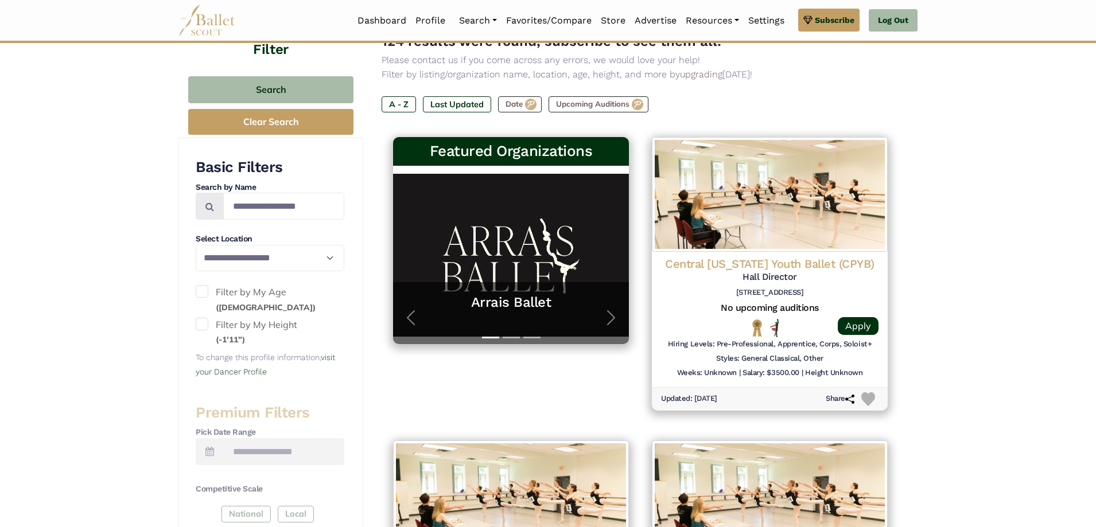
scroll to position [172, 0]
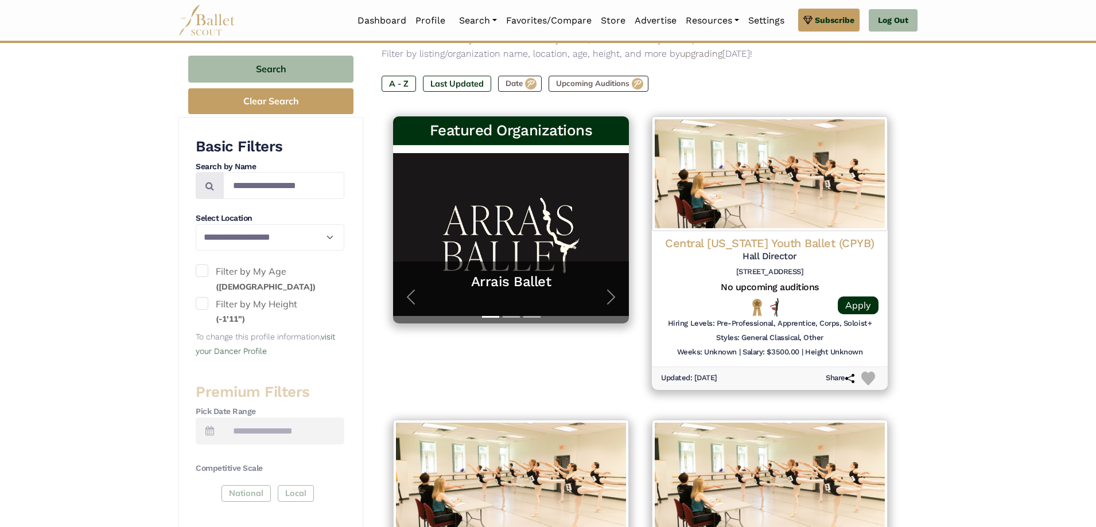
click at [209, 271] on label "Filter by My Age (19 years old)" at bounding box center [270, 278] width 149 height 29
click at [312, 110] on button "Clear Search" at bounding box center [270, 101] width 165 height 26
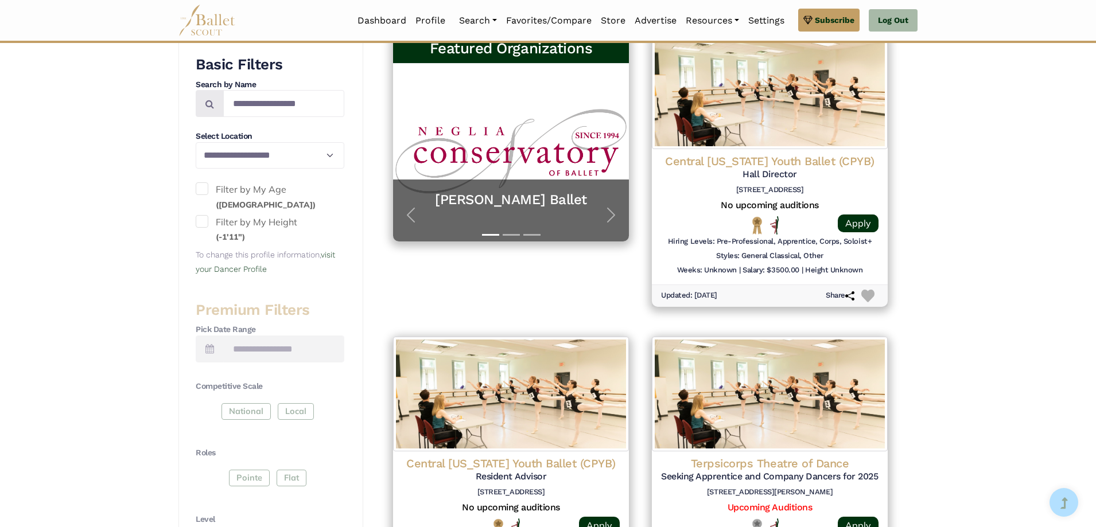
scroll to position [287, 0]
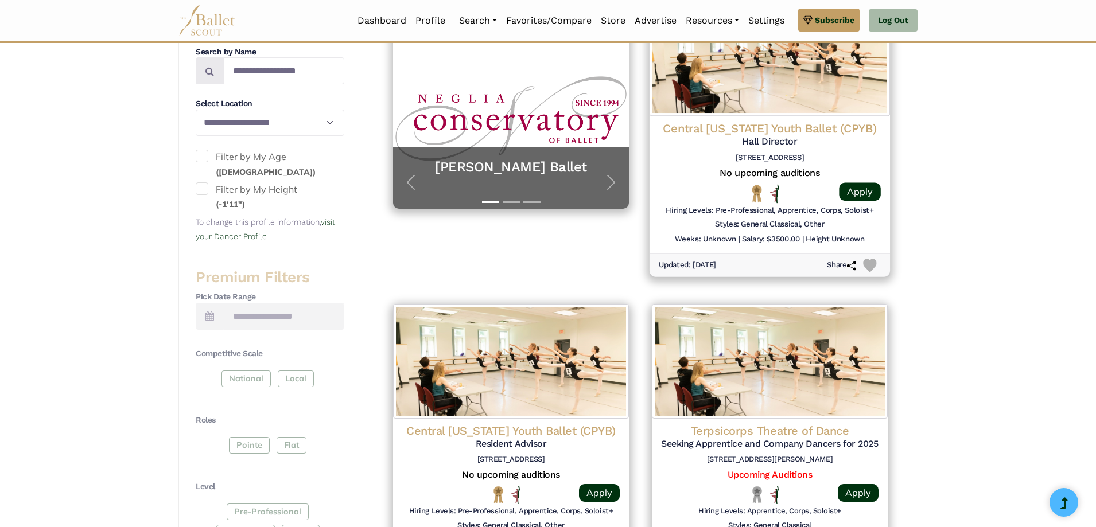
click at [869, 161] on h6 "5 N Orange St # 3, Carlisle, PA 17013" at bounding box center [770, 158] width 222 height 10
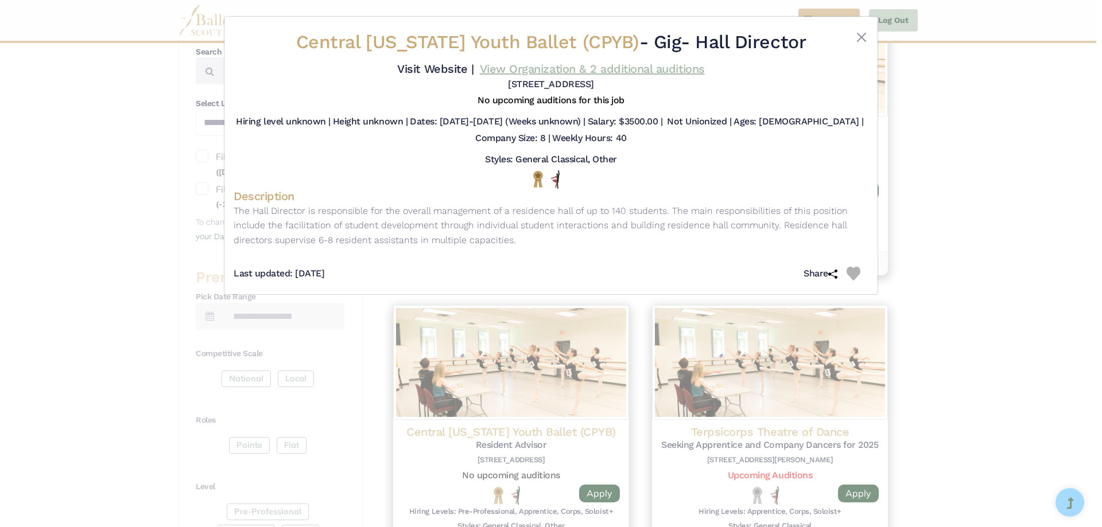
click at [657, 76] on link "View Organization & 2 additional auditions" at bounding box center [592, 69] width 225 height 14
click at [861, 34] on button "Close" at bounding box center [861, 37] width 14 height 14
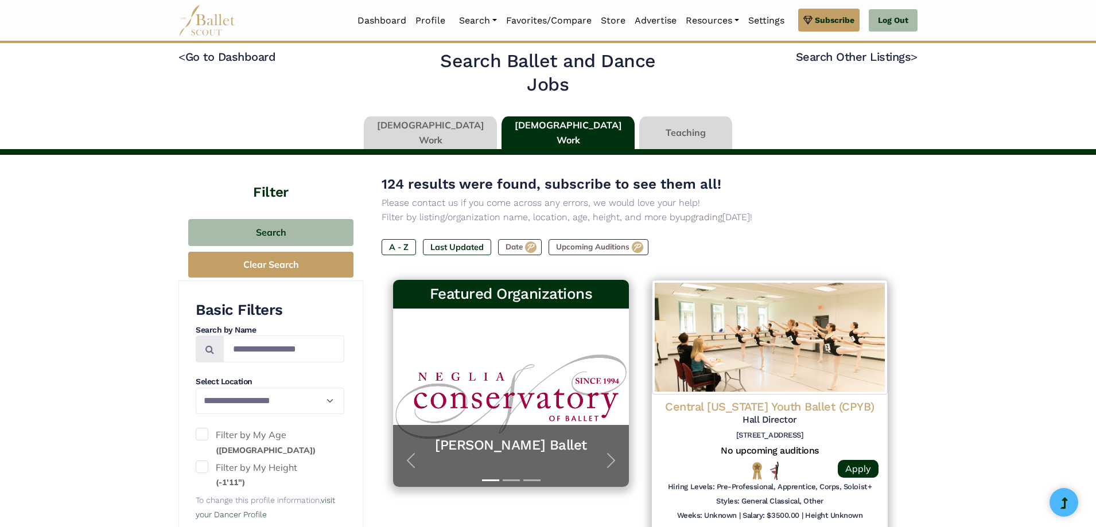
scroll to position [0, 0]
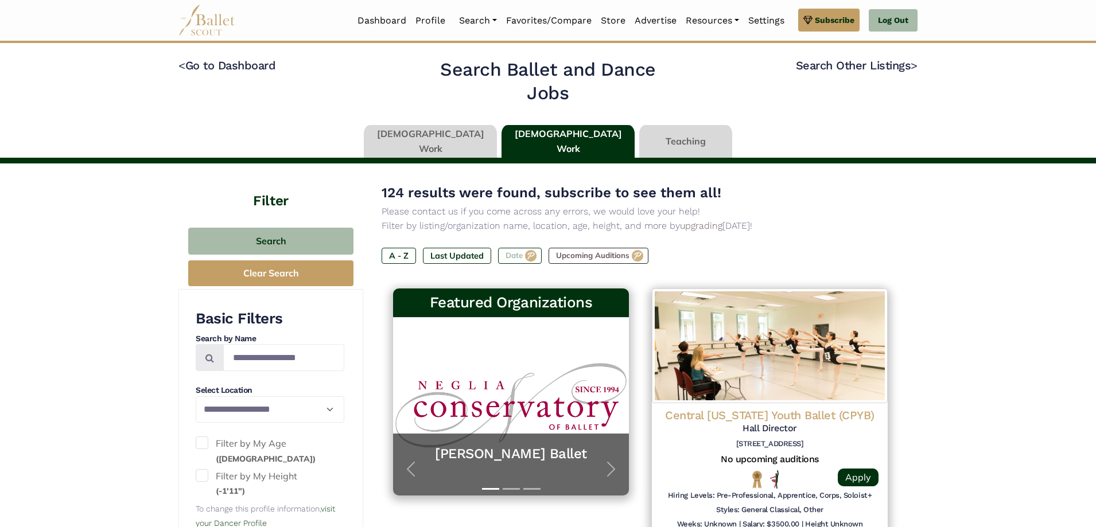
click at [523, 256] on label "Date" at bounding box center [520, 256] width 44 height 16
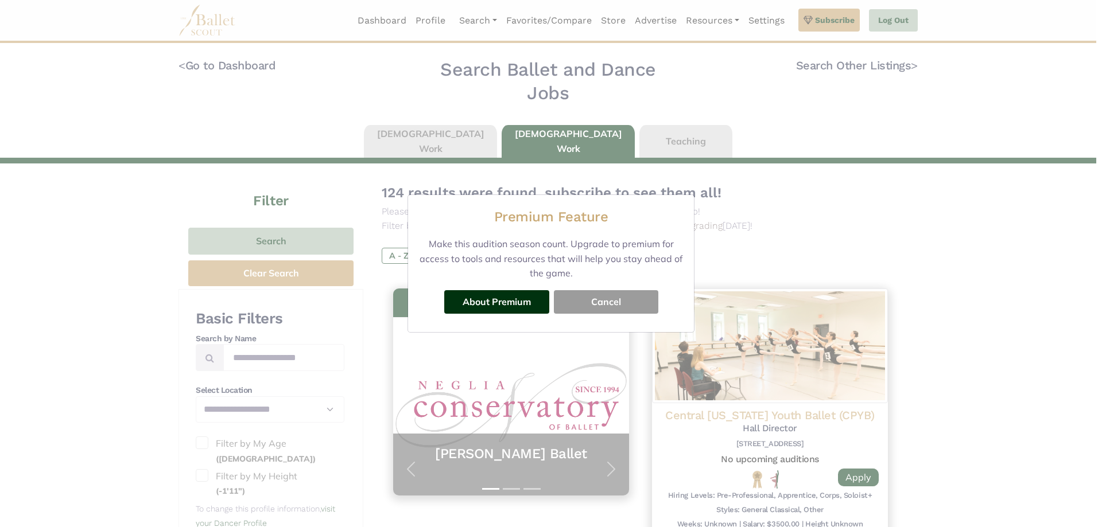
click at [607, 307] on button "Cancel" at bounding box center [606, 301] width 104 height 23
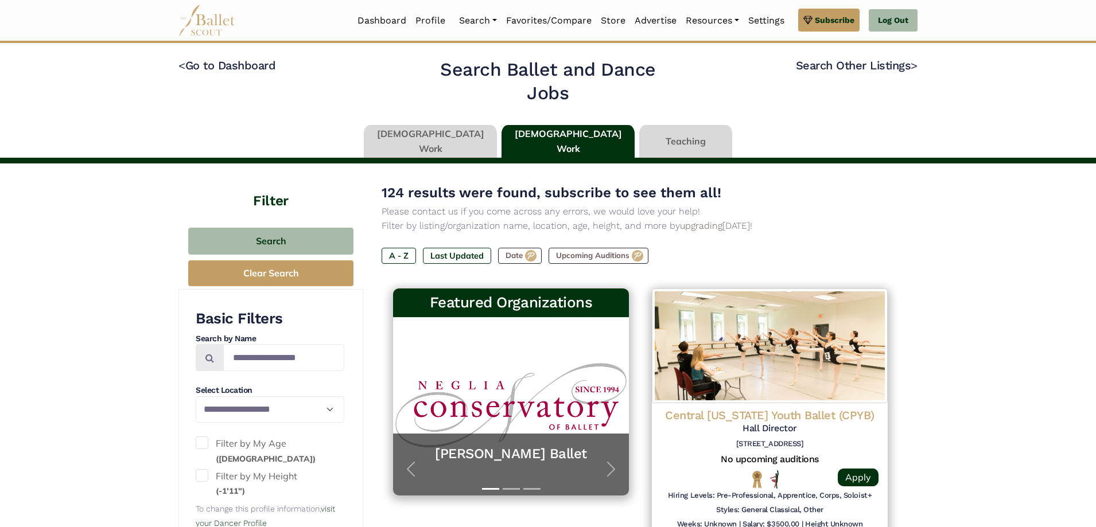
click at [536, 143] on link at bounding box center [567, 141] width 133 height 33
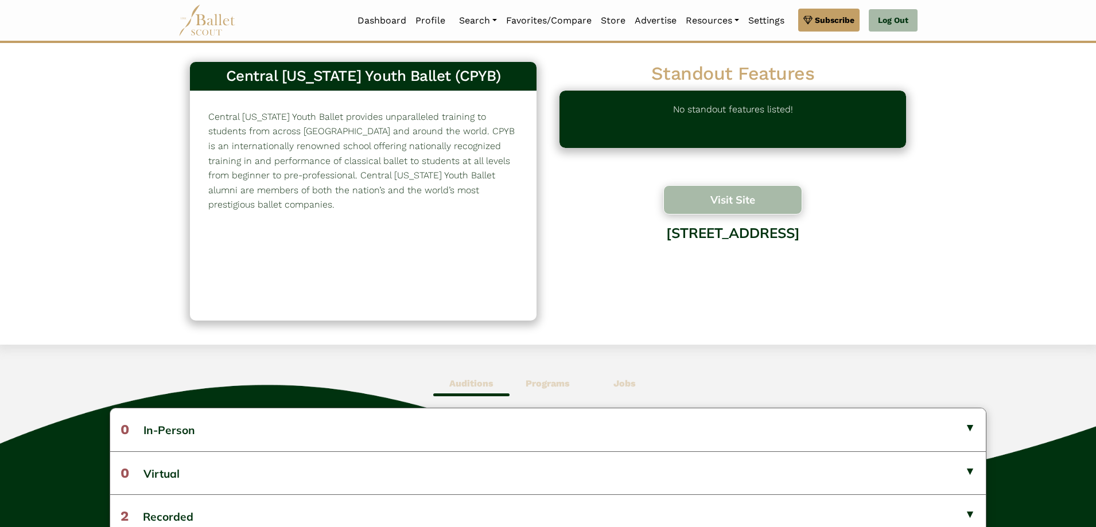
click at [703, 201] on button "Visit Site" at bounding box center [732, 199] width 139 height 29
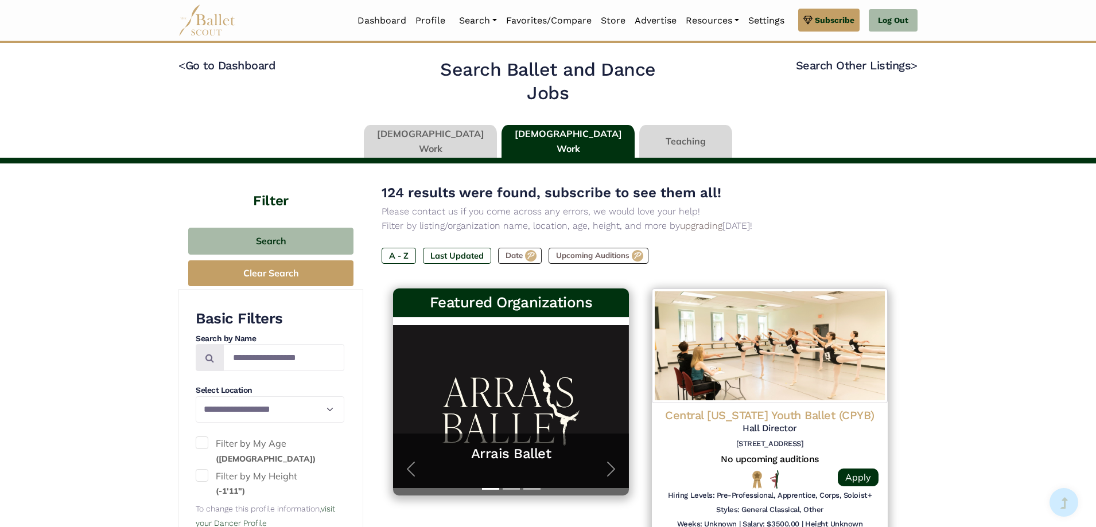
scroll to position [115, 0]
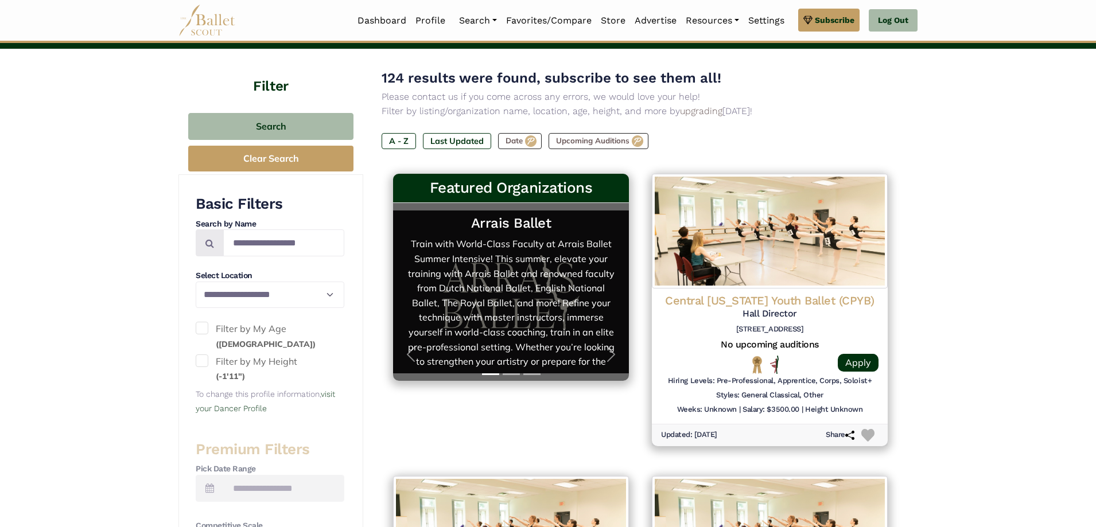
click at [482, 247] on link "Arrais Ballet Train with World-Class Faculty at Arrais Ballet Summer Intensive!…" at bounding box center [510, 292] width 213 height 155
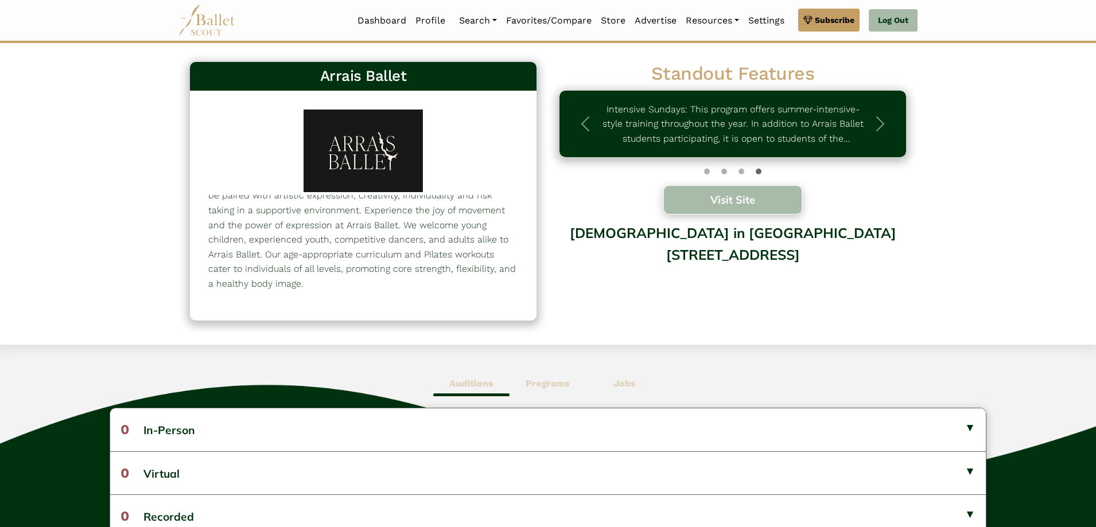
click at [705, 202] on button "Visit Site" at bounding box center [732, 199] width 139 height 29
